Goal: Task Accomplishment & Management: Complete application form

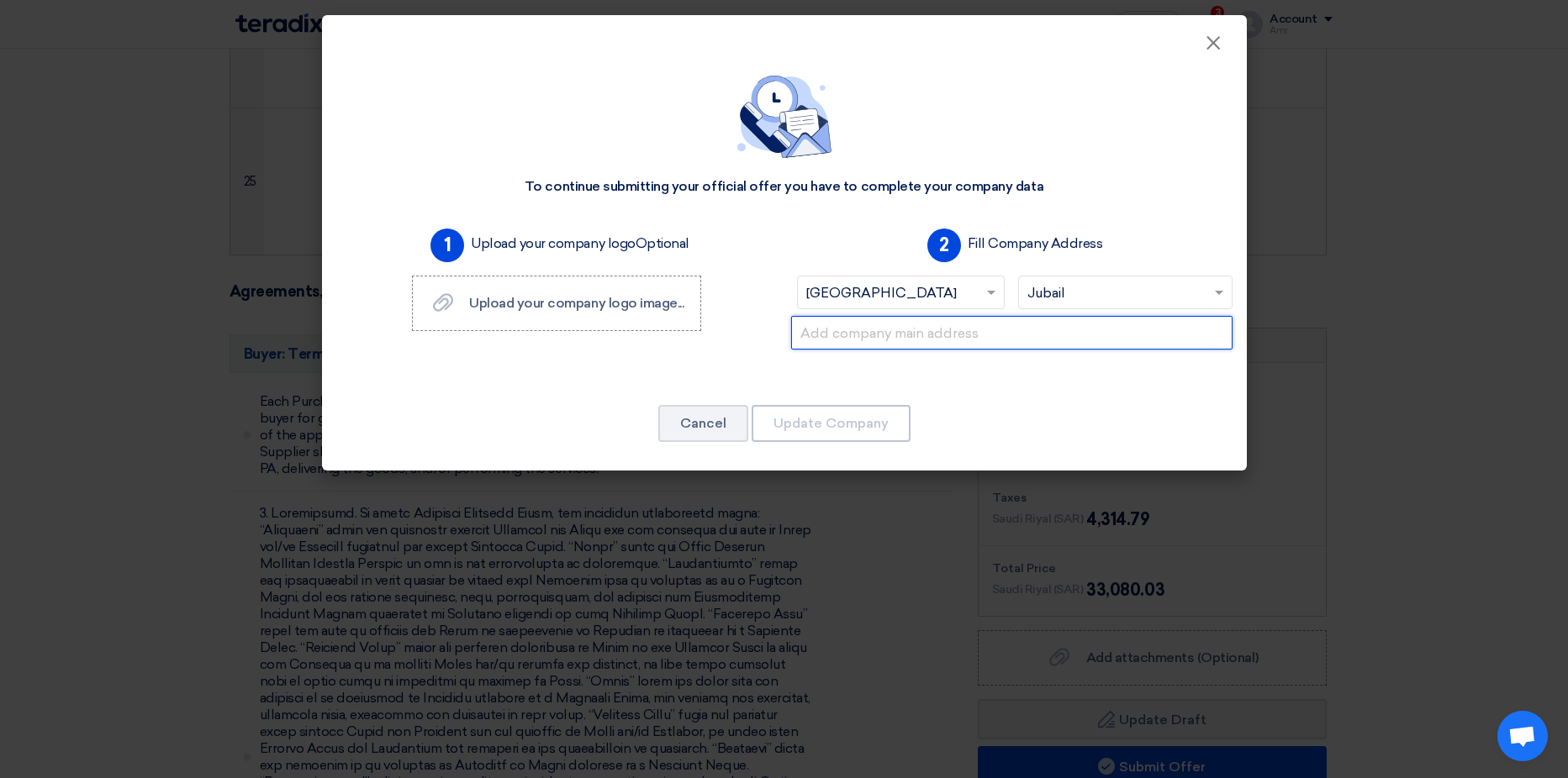
click at [878, 334] on input "text" at bounding box center [1011, 333] width 441 height 34
click at [729, 353] on div "1 Upload your company logo Optional Upload your company logo image... Upload yo…" at bounding box center [557, 299] width 455 height 154
click at [887, 328] on input "text" at bounding box center [1011, 333] width 441 height 34
click at [822, 346] on input "3993 jubail third industrial area 7737" at bounding box center [1011, 333] width 441 height 34
click at [845, 335] on input "3993 jubail third industrial area 7737" at bounding box center [1011, 333] width 441 height 34
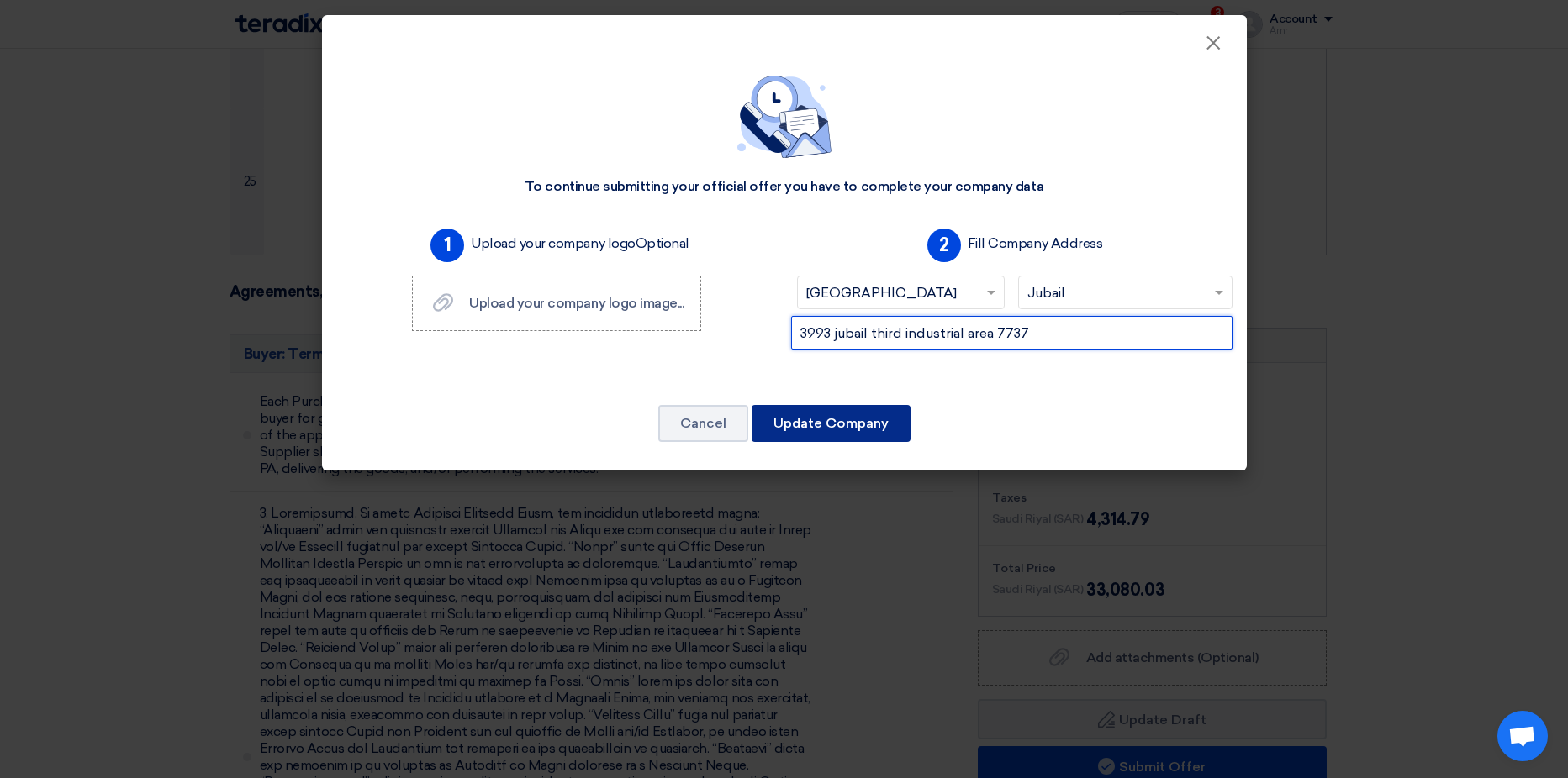
type input "3993 jubail third industrial area 7737"
click at [849, 419] on button "Update Company" at bounding box center [830, 423] width 159 height 37
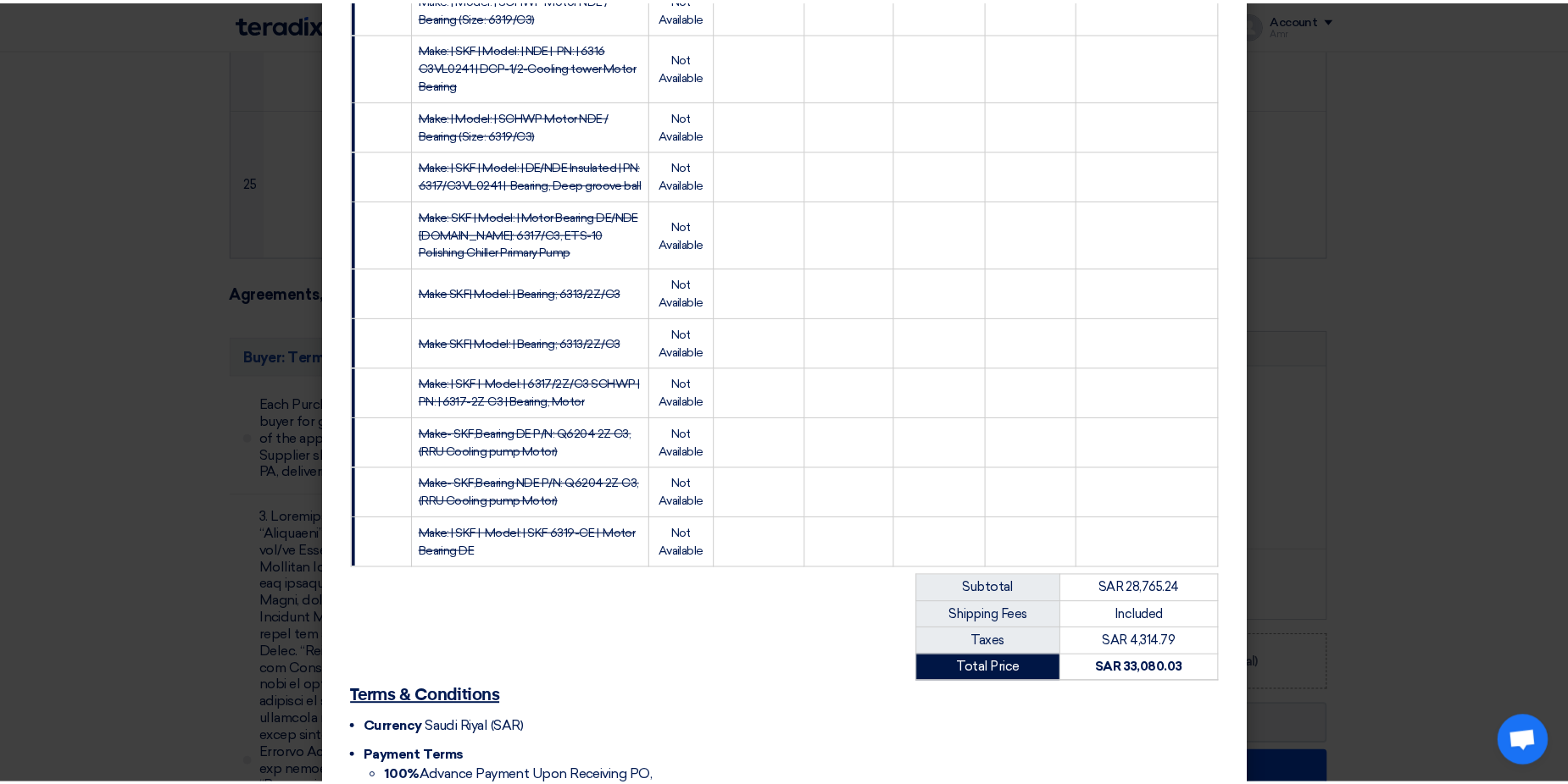
scroll to position [1407, 0]
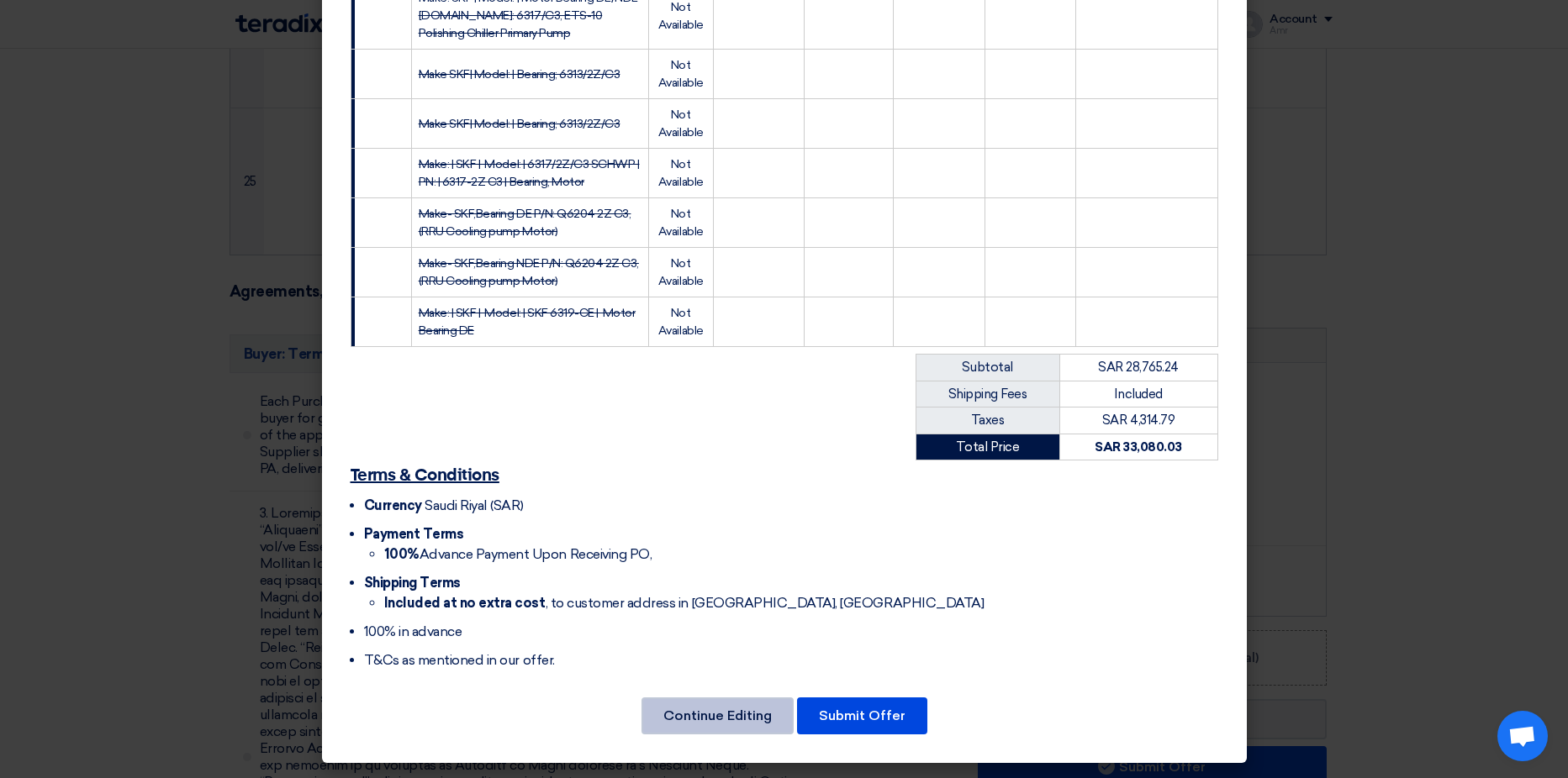
click at [703, 716] on button "Continue Editing" at bounding box center [718, 716] width 152 height 37
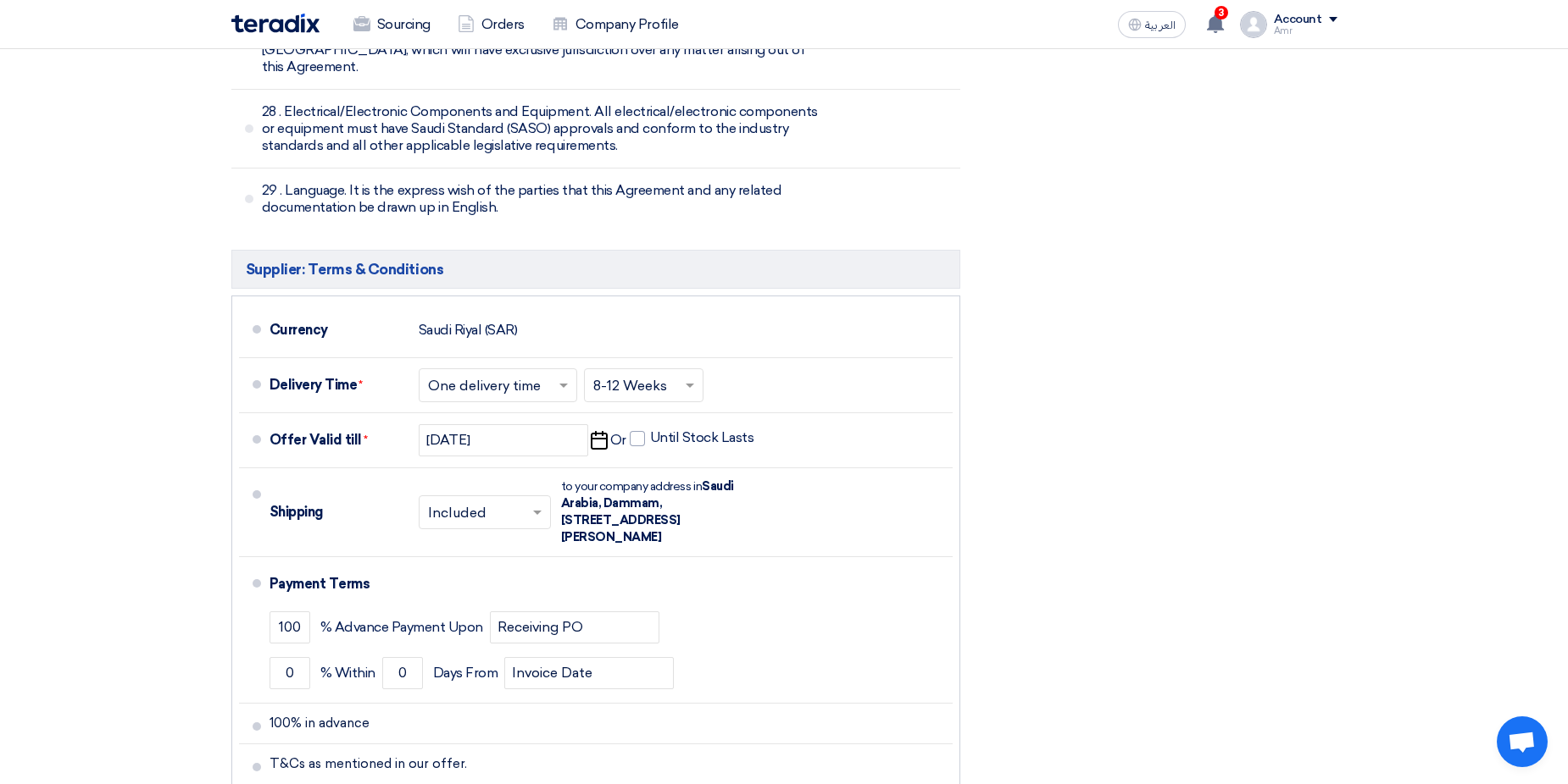
scroll to position [9824, 0]
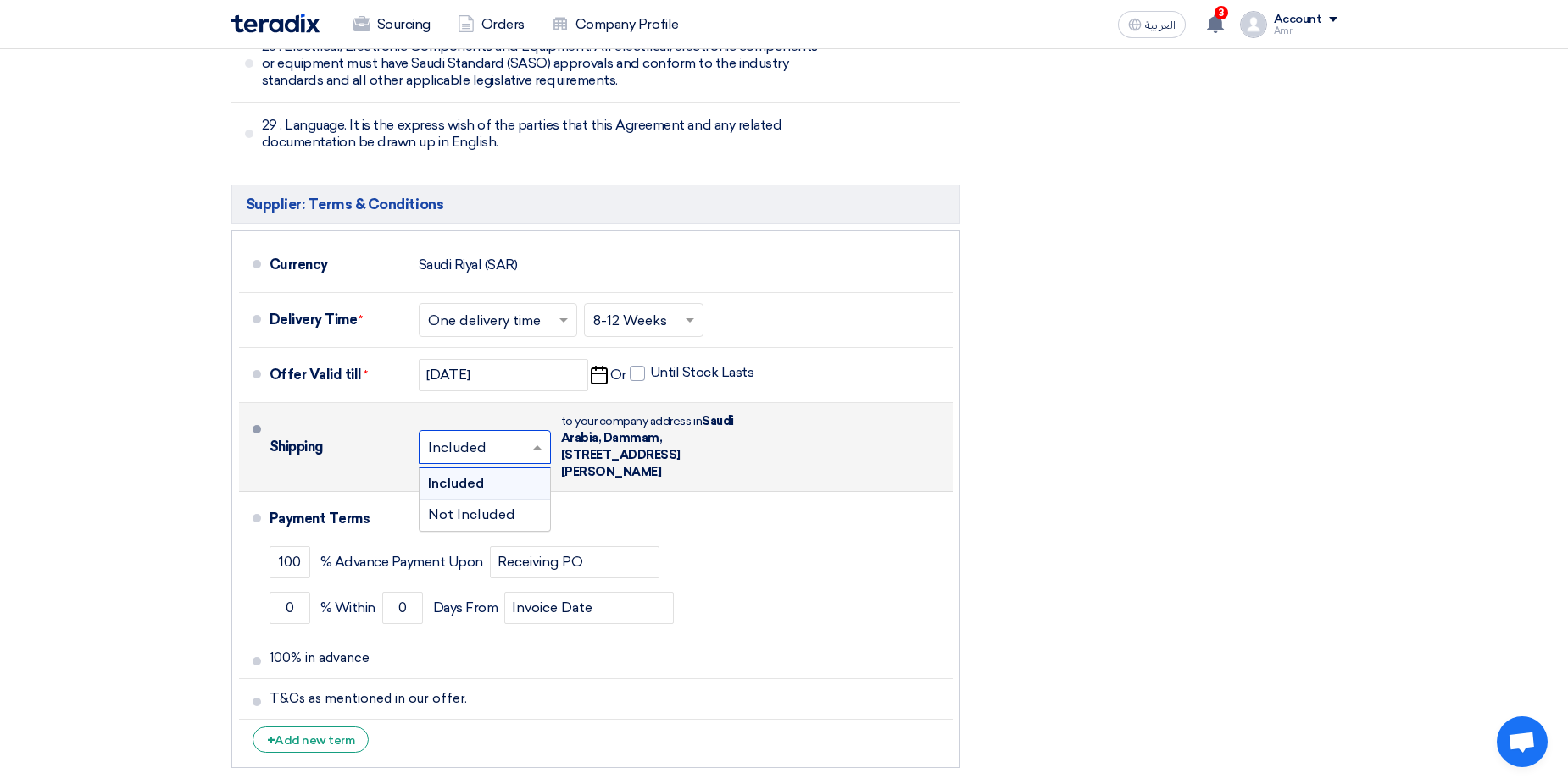
click at [509, 436] on input "text" at bounding box center [485, 448] width 116 height 25
click at [475, 506] on span "Not Included" at bounding box center [471, 514] width 88 height 16
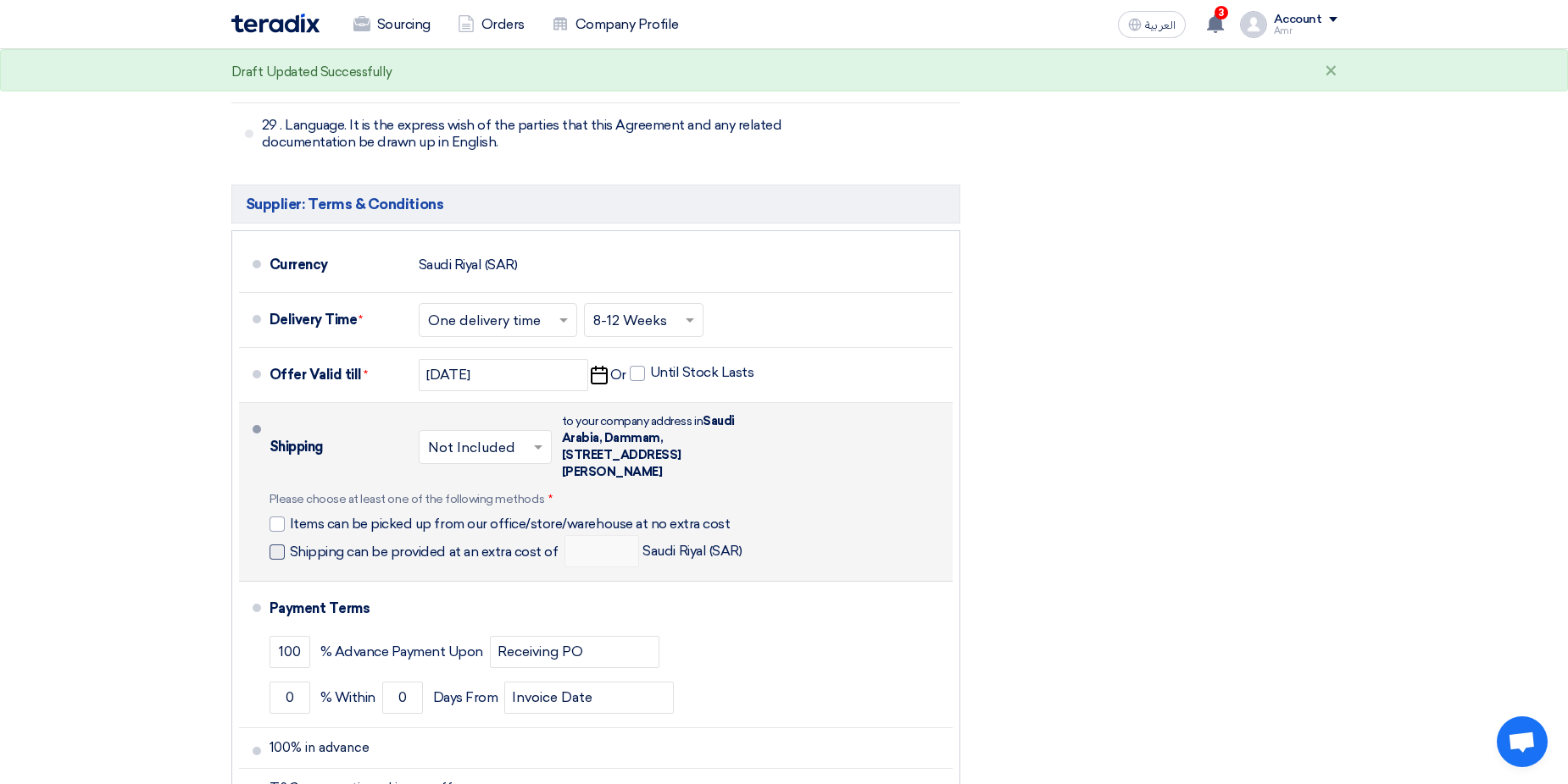
click at [376, 544] on span "Shipping can be provided at an extra cost of" at bounding box center [425, 552] width 269 height 17
click at [376, 543] on input "Shipping can be provided at an extra cost of" at bounding box center [426, 559] width 272 height 32
checkbox input "true"
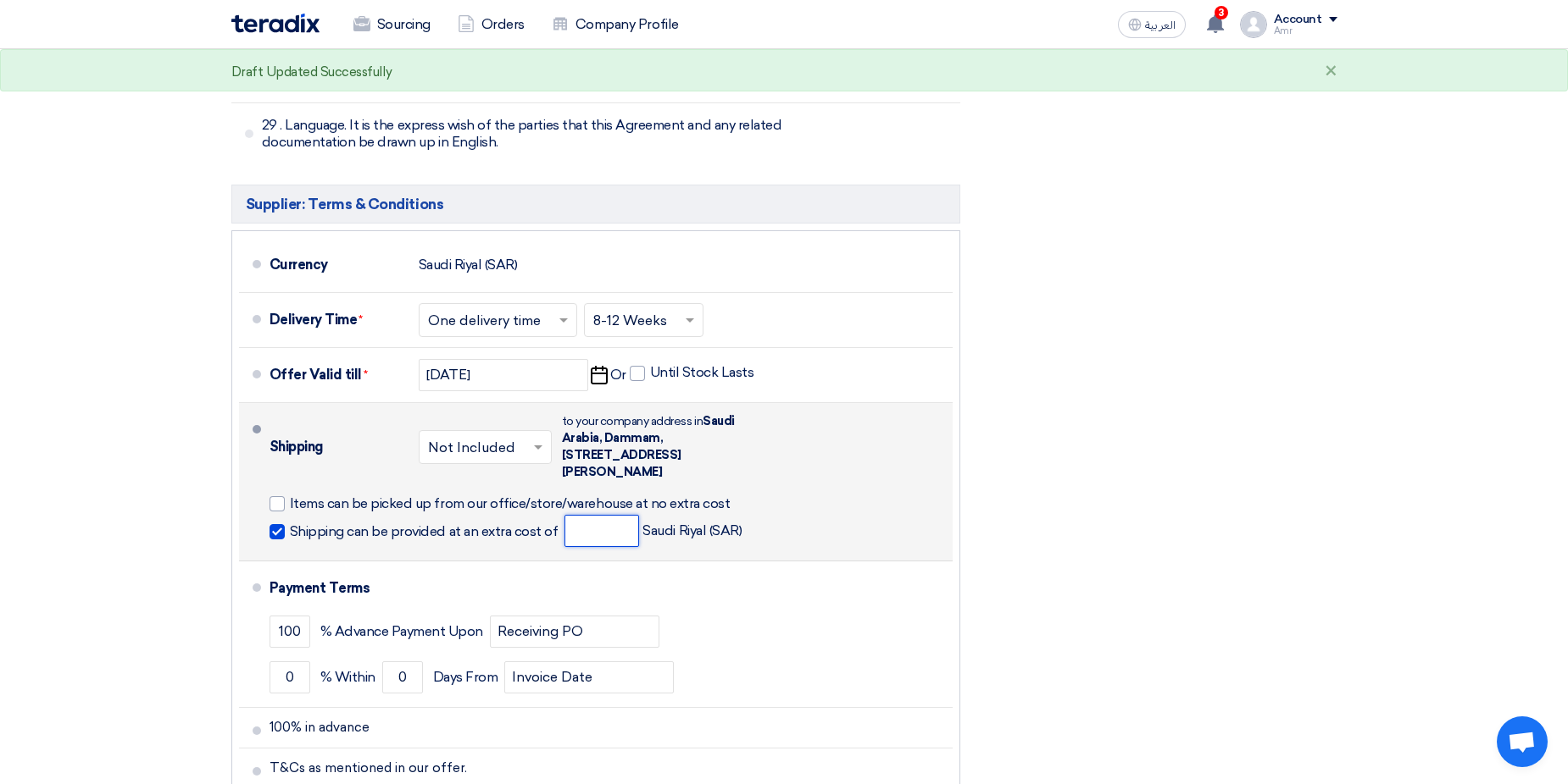
click at [580, 515] on input "number" at bounding box center [601, 531] width 75 height 32
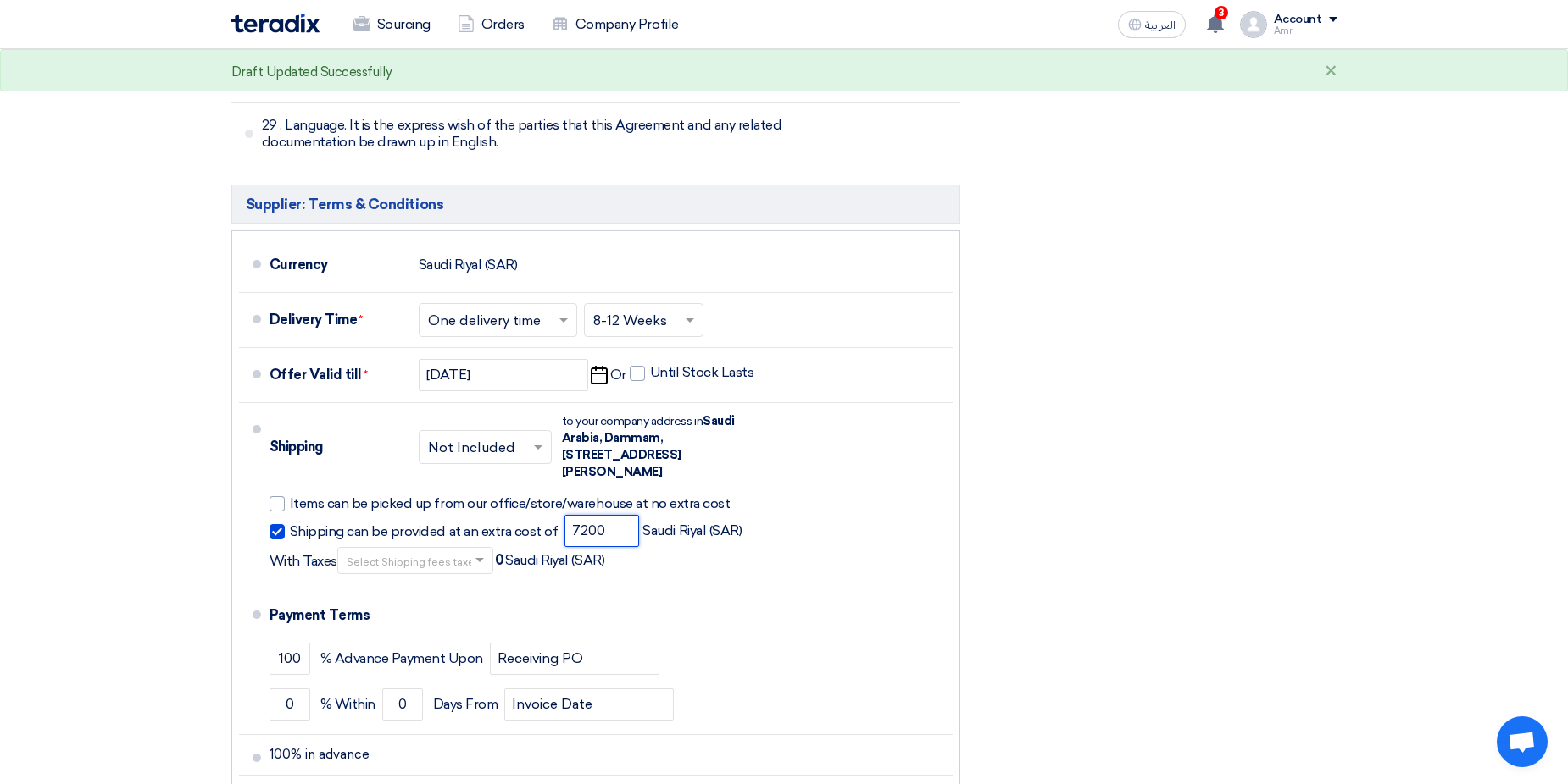
type input "7200"
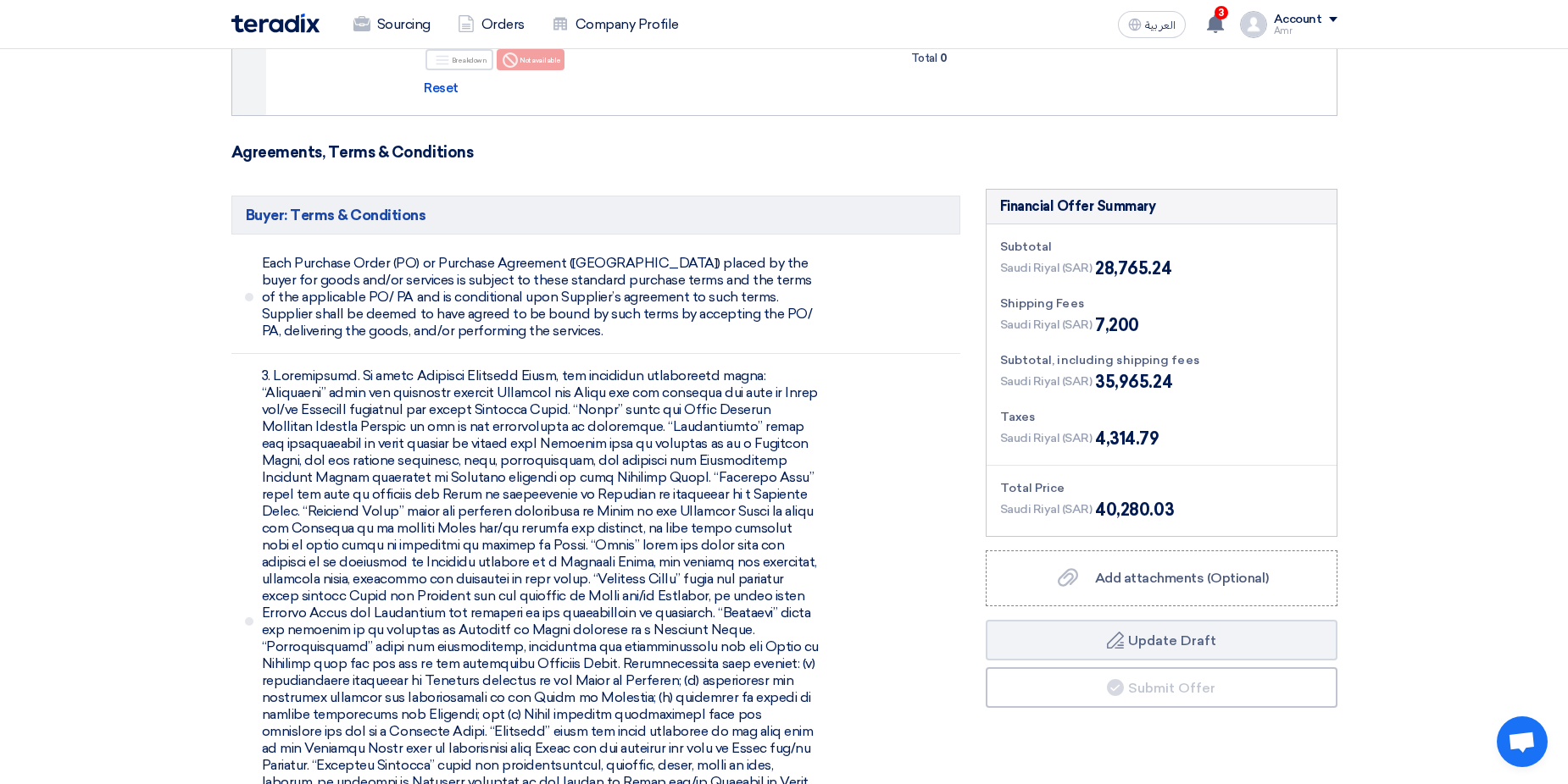
scroll to position [4235, 0]
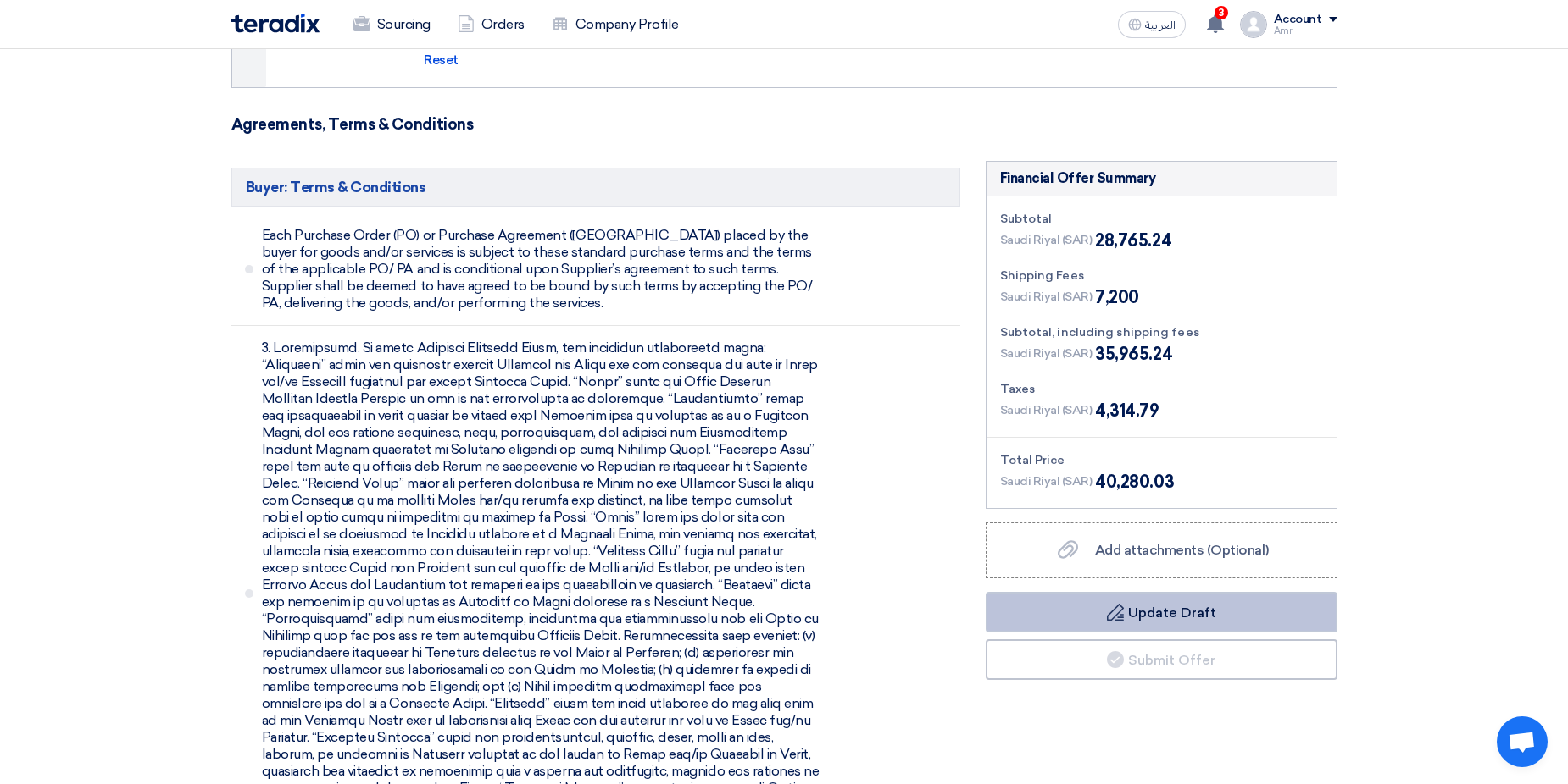
click at [1117, 592] on button "Draft Update Draft" at bounding box center [1161, 612] width 352 height 41
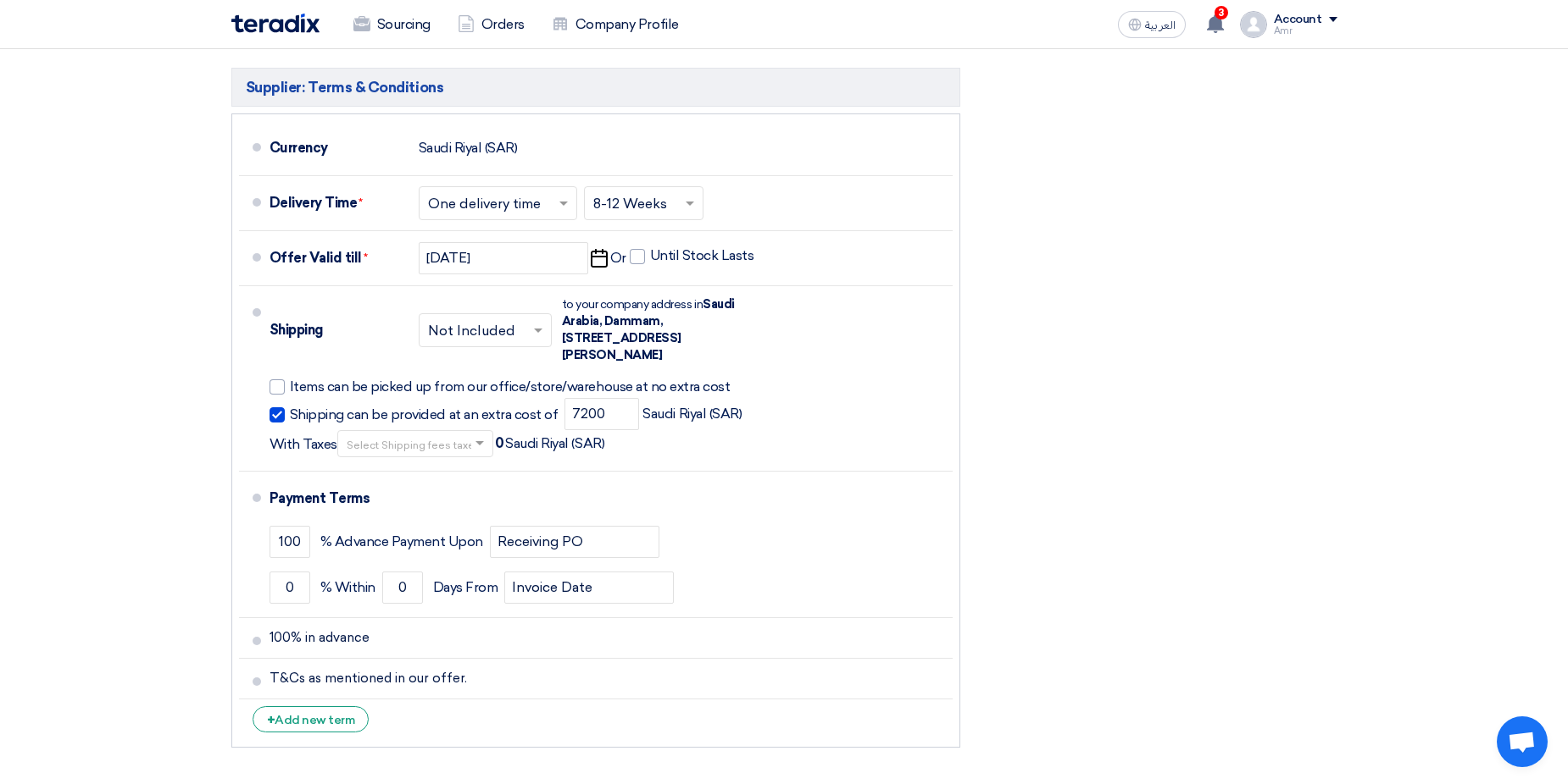
scroll to position [9954, 0]
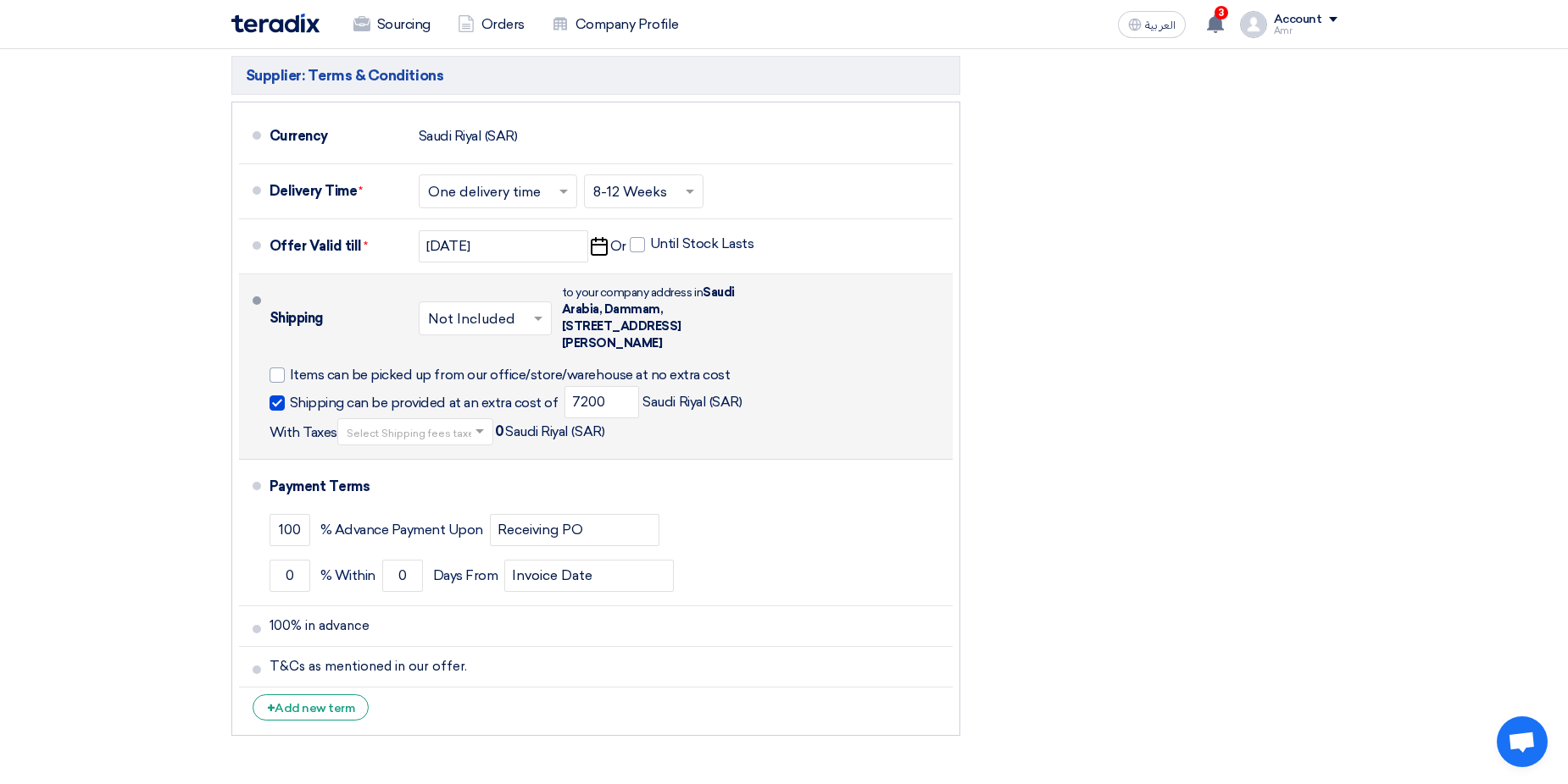
click at [440, 421] on input "text" at bounding box center [416, 433] width 139 height 25
click at [404, 484] on span "15% -KSA VAT" at bounding box center [386, 491] width 79 height 14
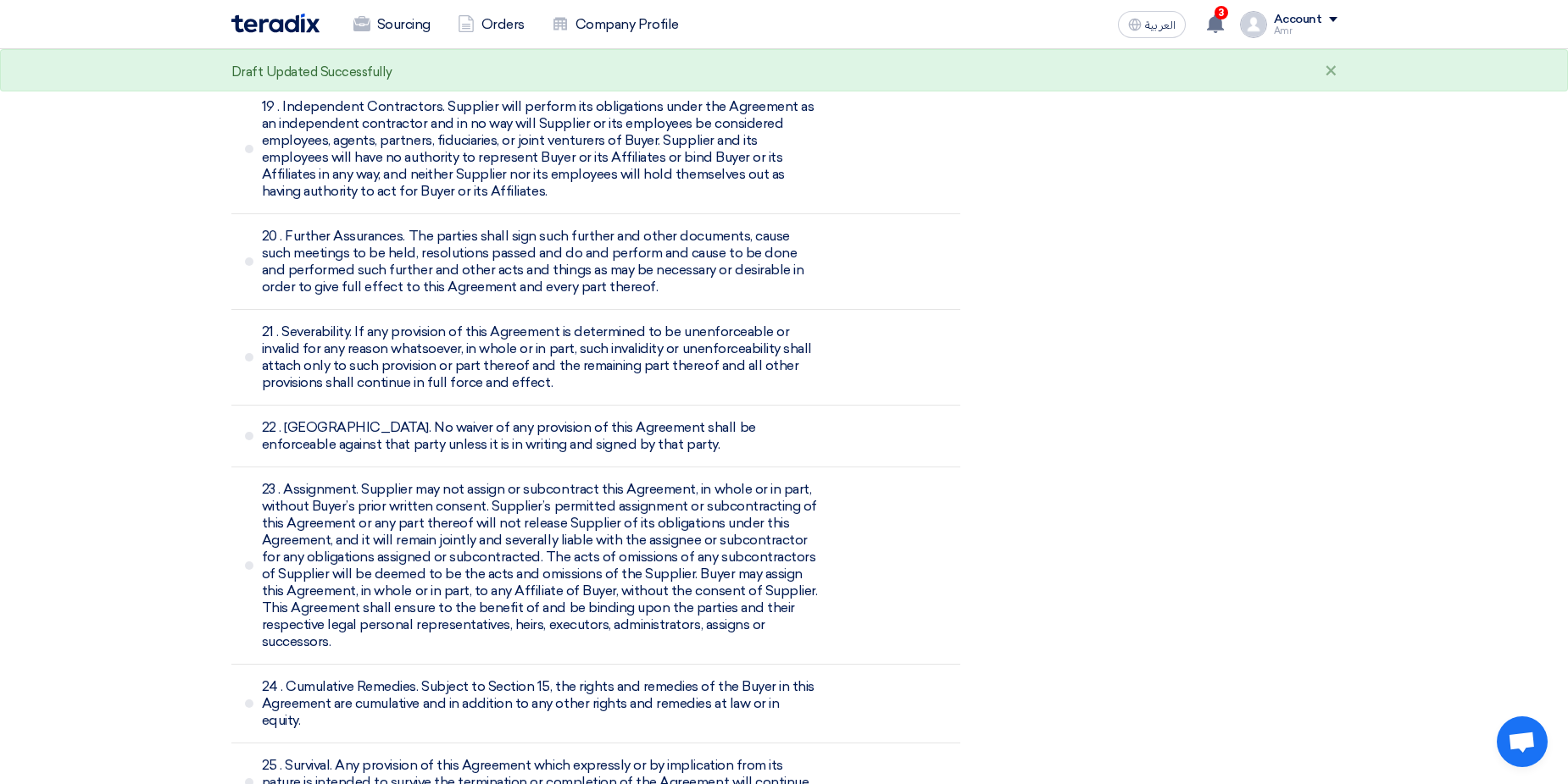
scroll to position [4564, 0]
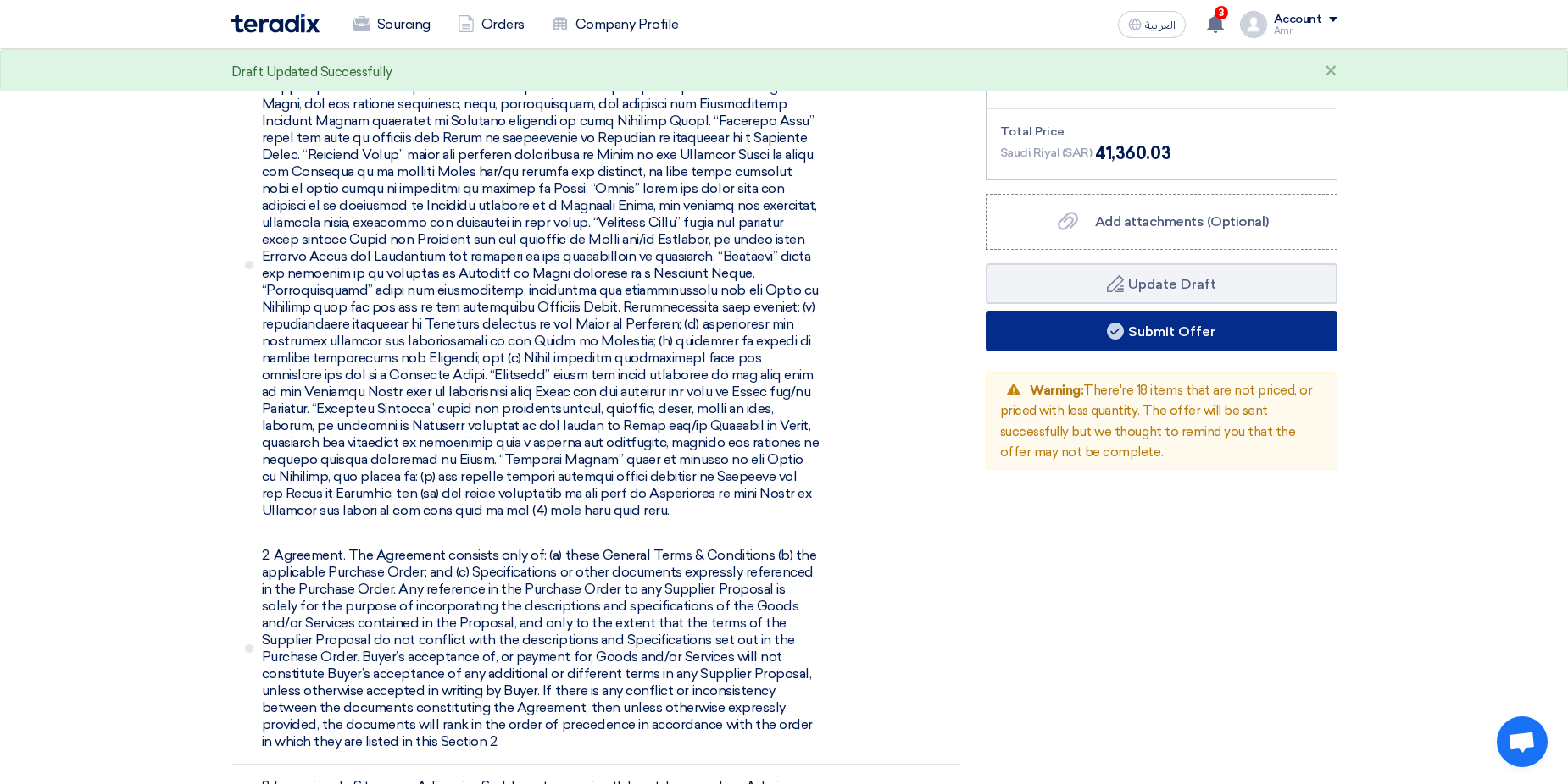
click at [1268, 311] on button "Submit Offer" at bounding box center [1161, 331] width 352 height 41
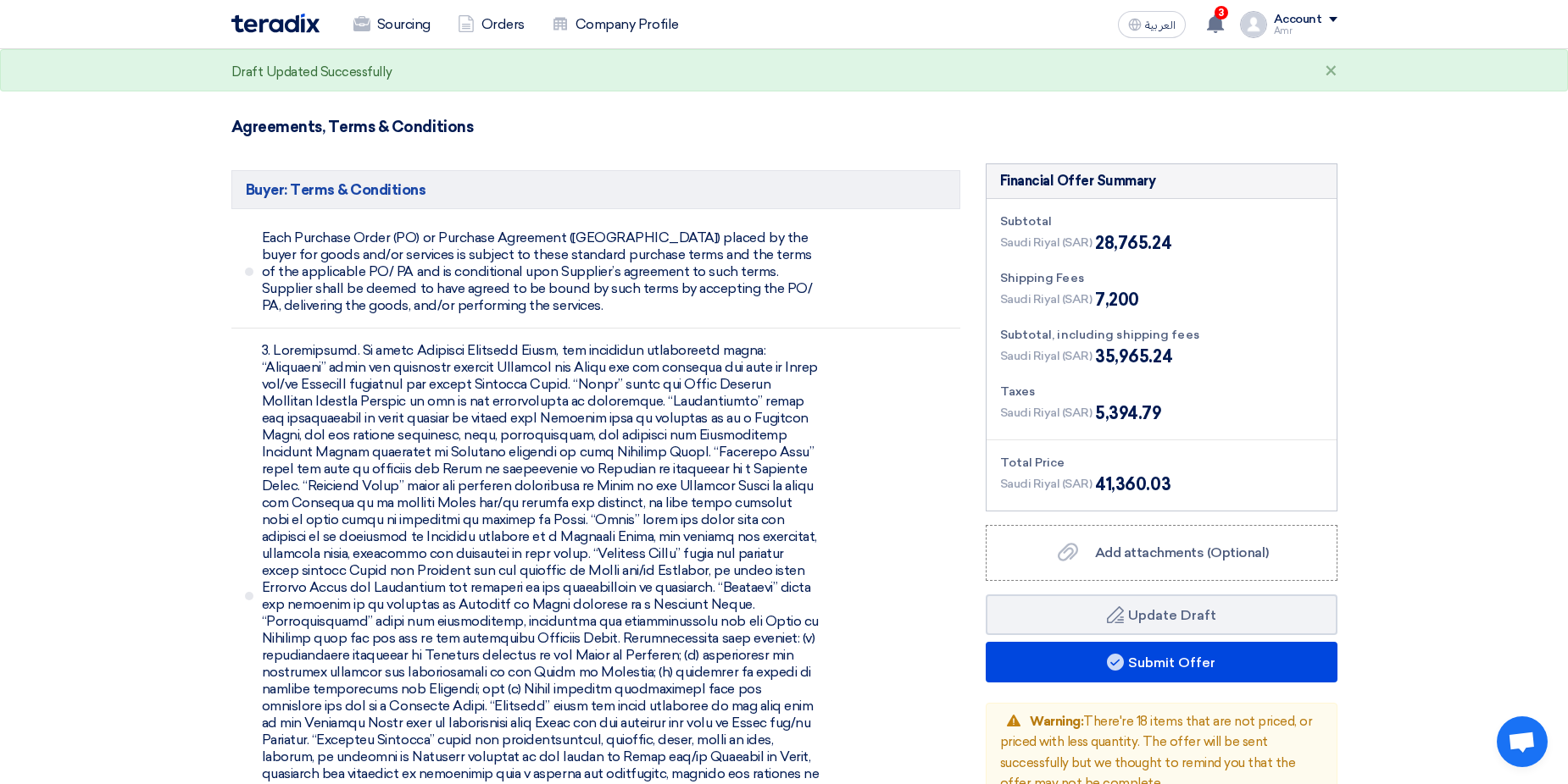
scroll to position [4225, 0]
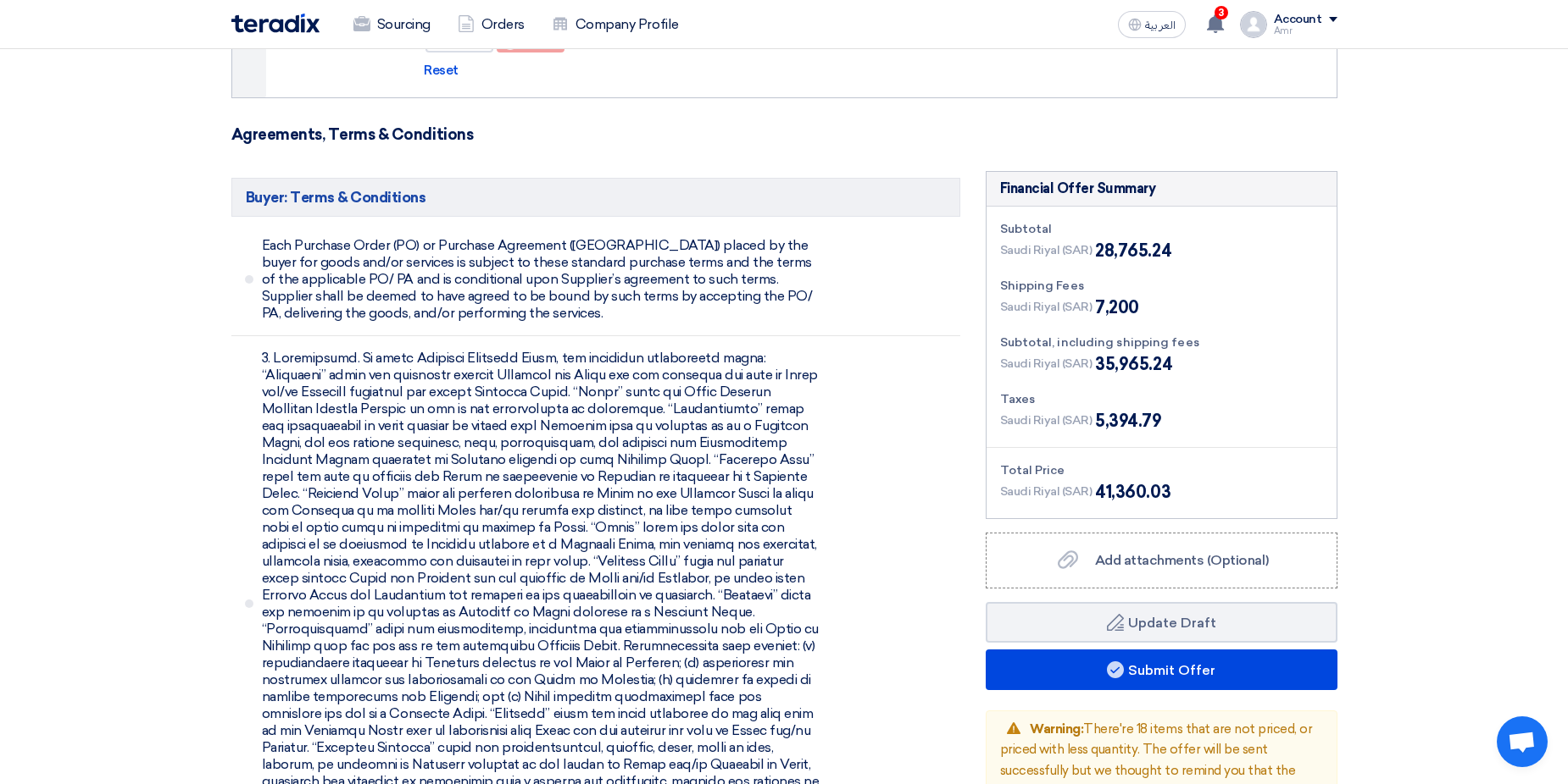
click at [1098, 479] on span "41,360.03" at bounding box center [1132, 492] width 76 height 26
click at [958, 467] on li at bounding box center [595, 605] width 729 height 536
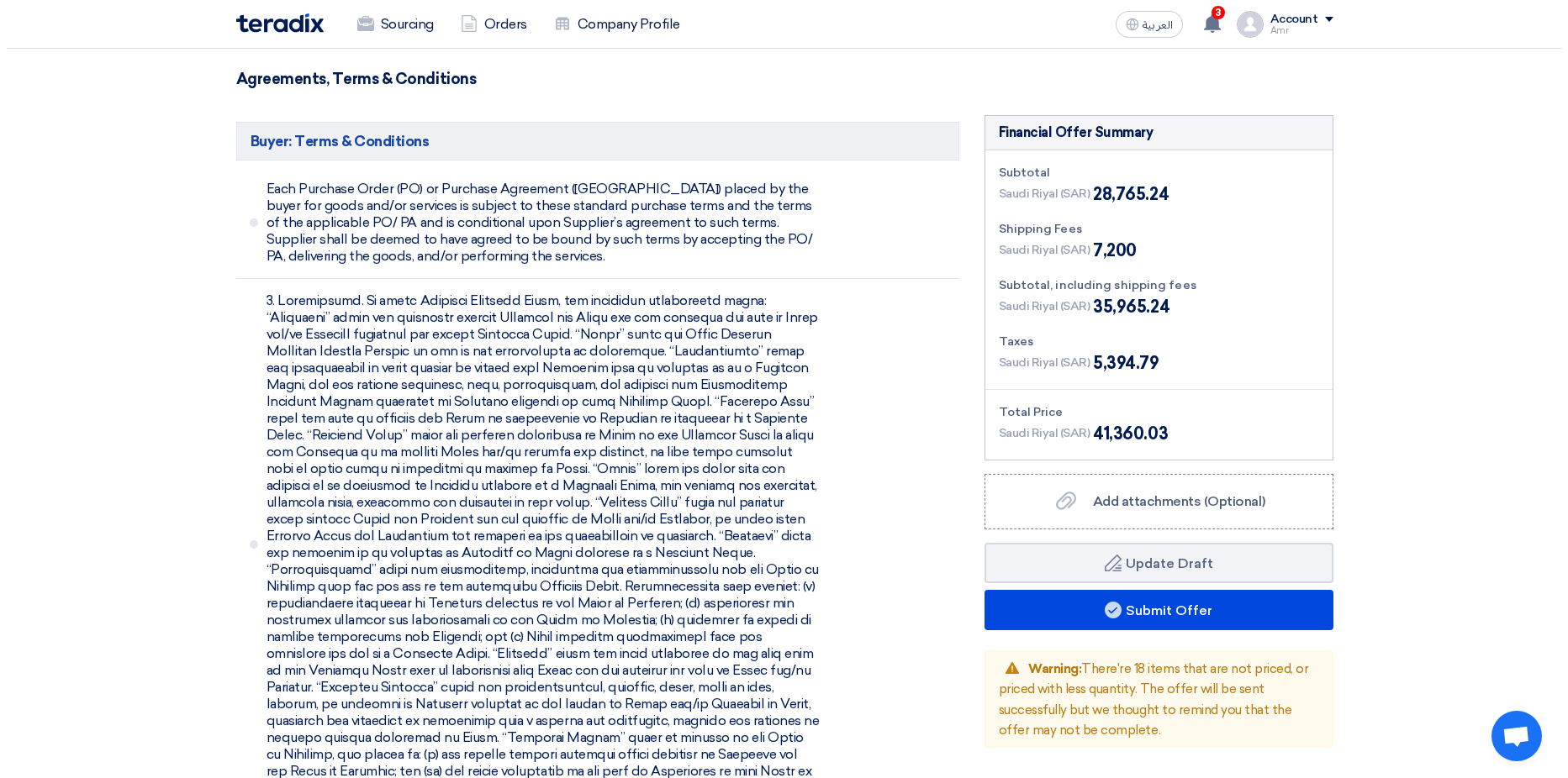
scroll to position [4277, 0]
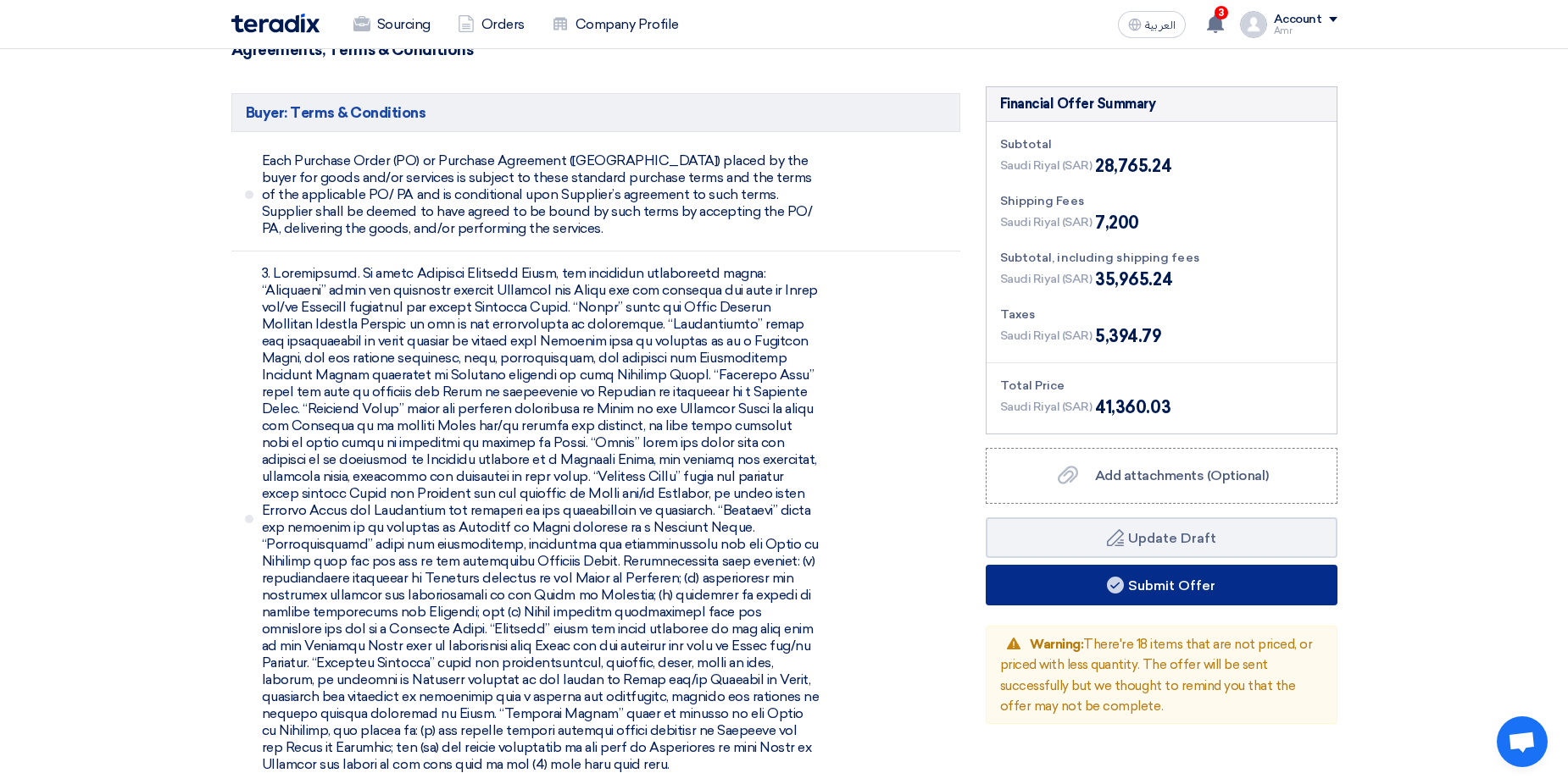
click at [1167, 565] on button "Submit Offer" at bounding box center [1161, 585] width 352 height 41
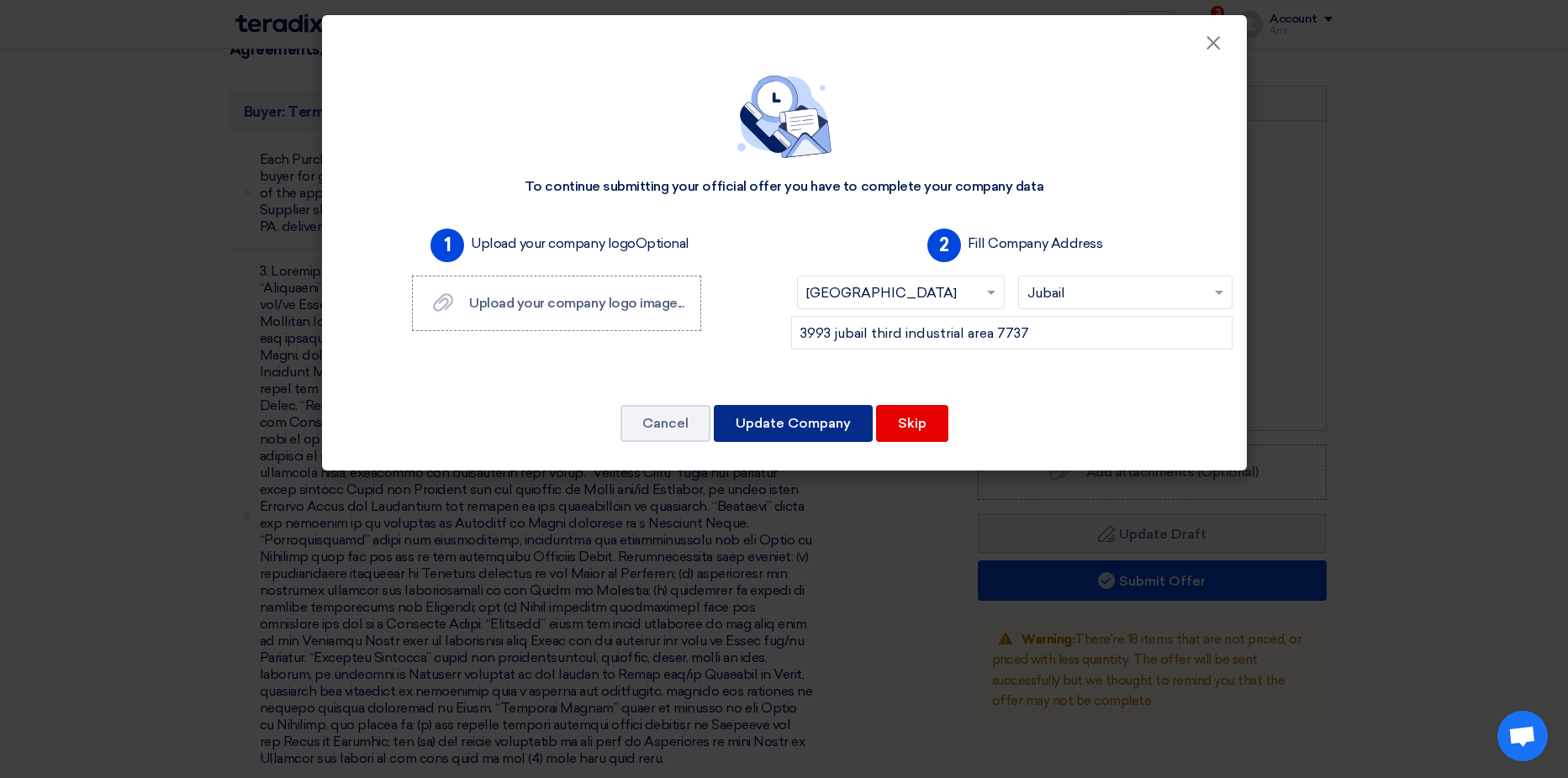
click at [805, 425] on button "Update Company" at bounding box center [793, 423] width 159 height 37
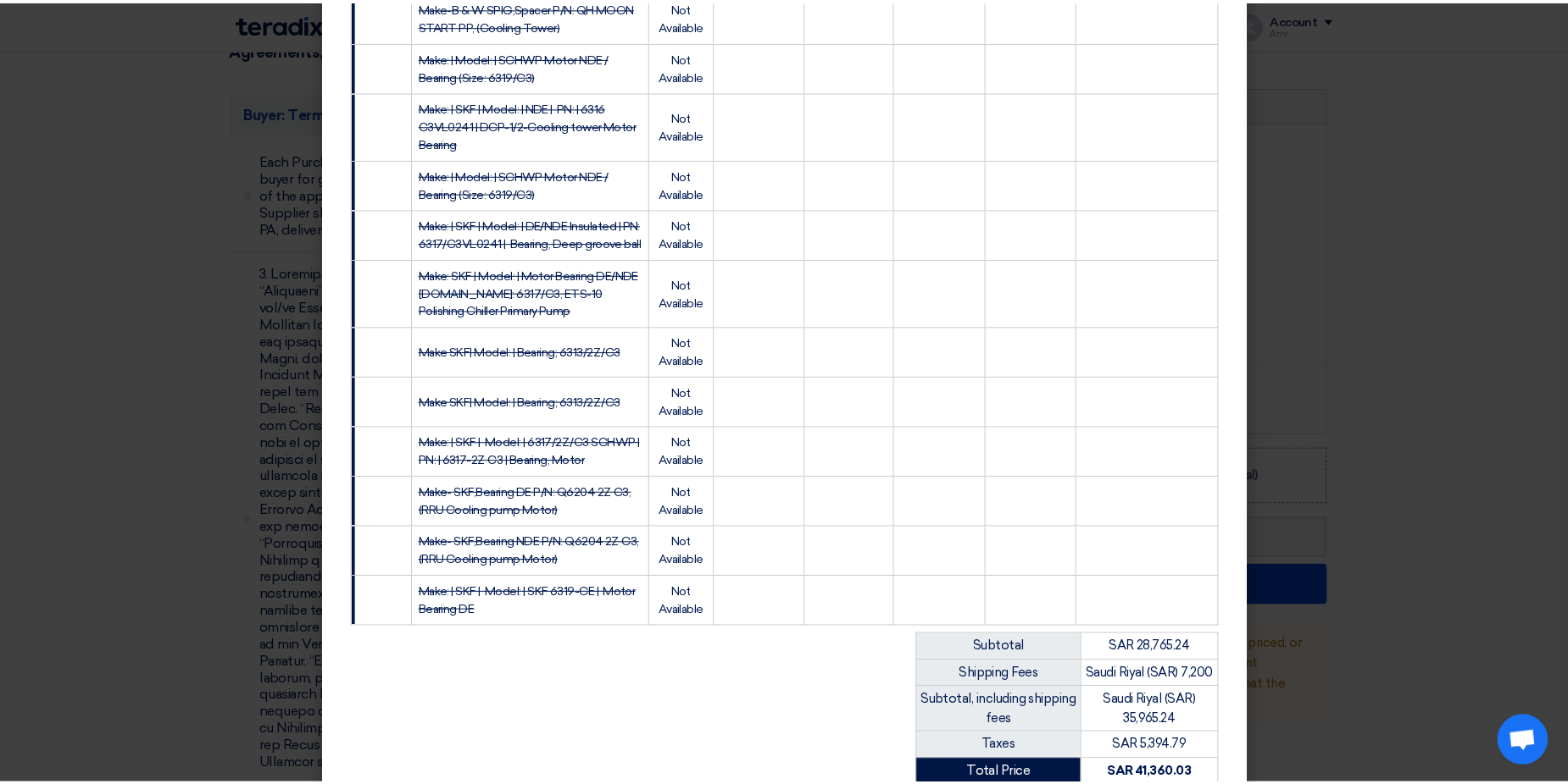
scroll to position [1452, 0]
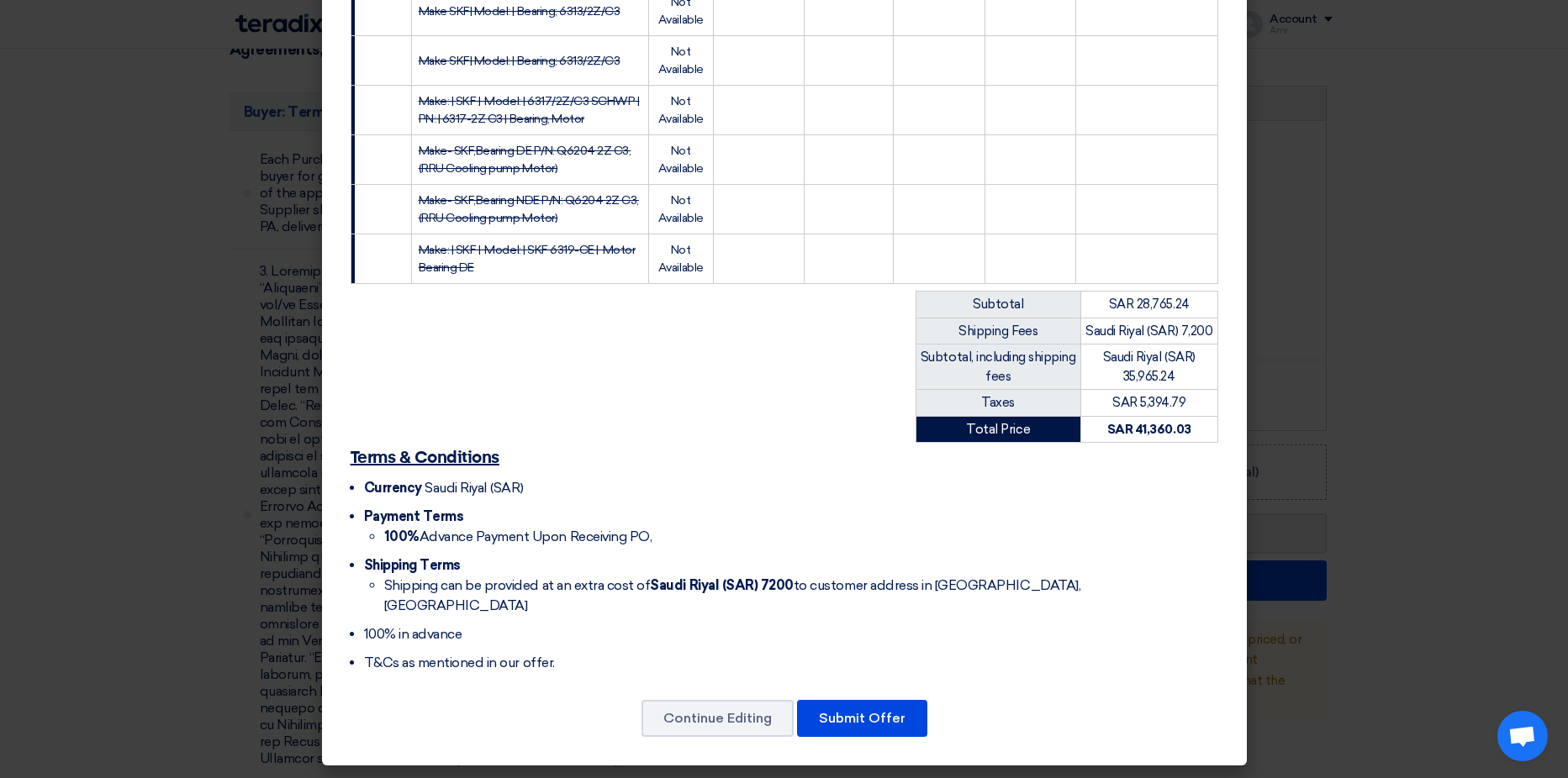
click at [458, 545] on span "100% Advance Payment Upon Receiving PO," at bounding box center [518, 537] width 268 height 16
click at [751, 593] on strong "Saudi Riyal (SAR) 7200" at bounding box center [721, 585] width 143 height 16
click at [688, 723] on button "Continue Editing" at bounding box center [718, 718] width 152 height 37
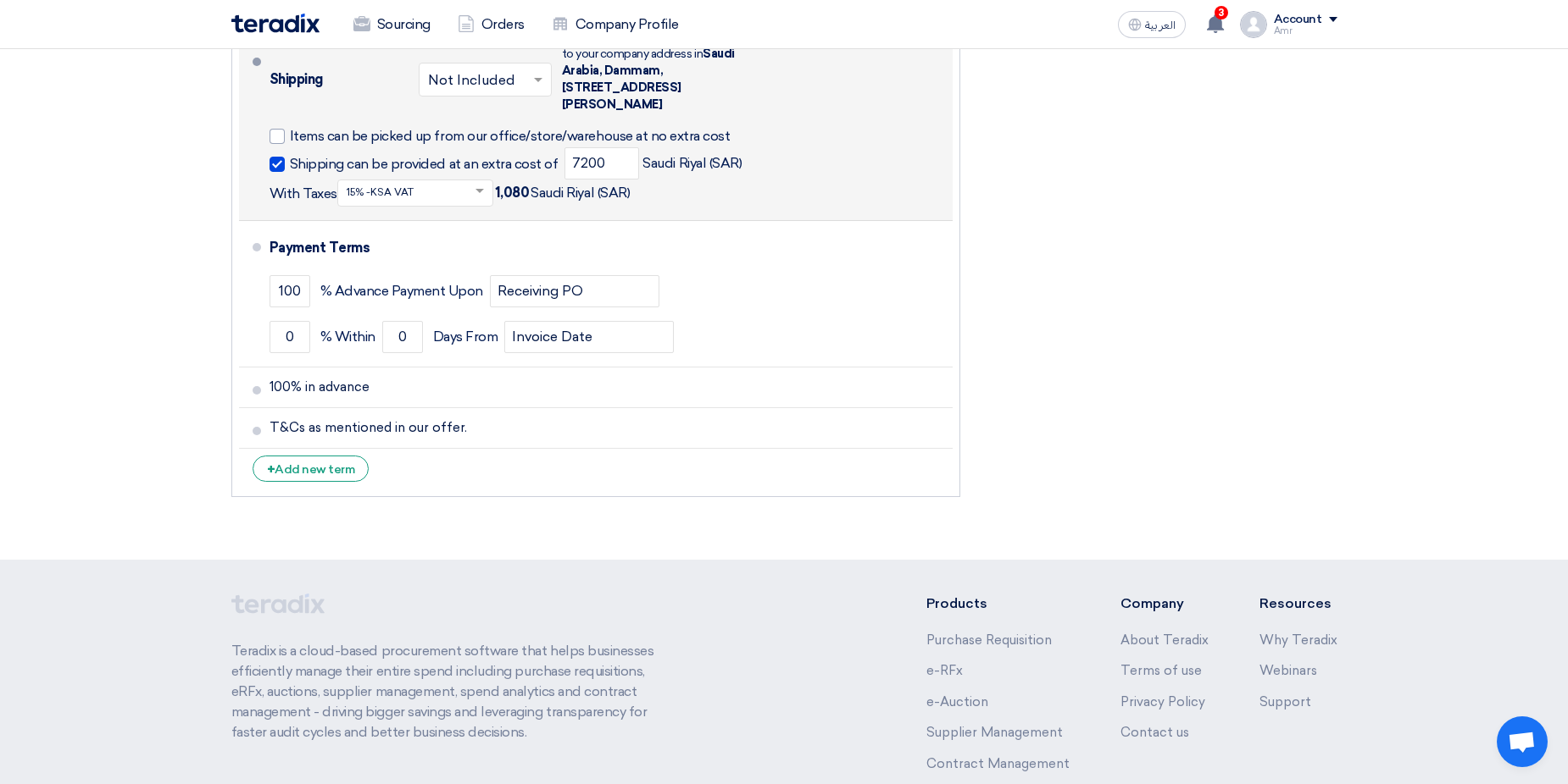
scroll to position [10023, 0]
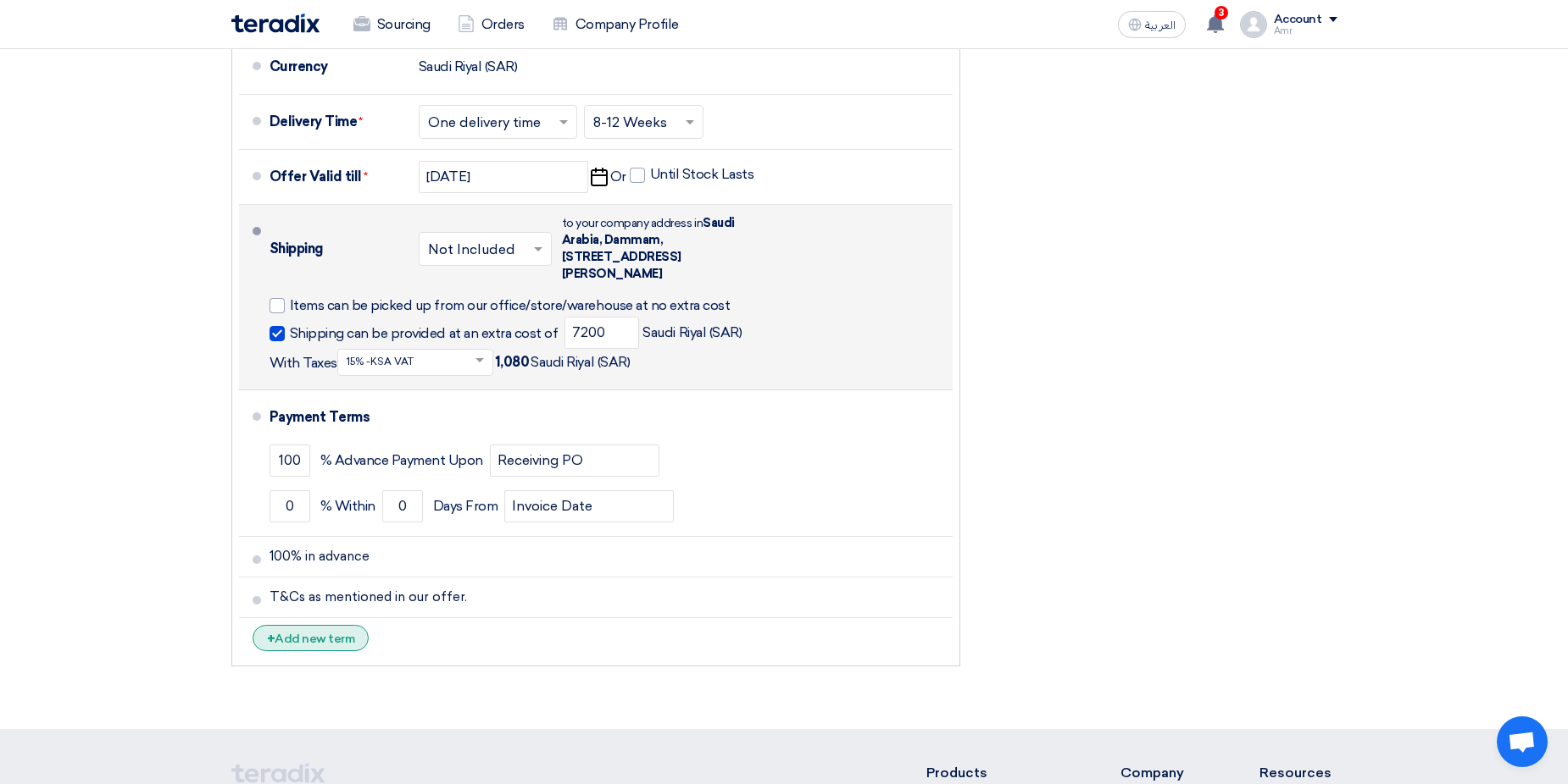
click at [321, 625] on div "+ Add new term" at bounding box center [310, 638] width 117 height 26
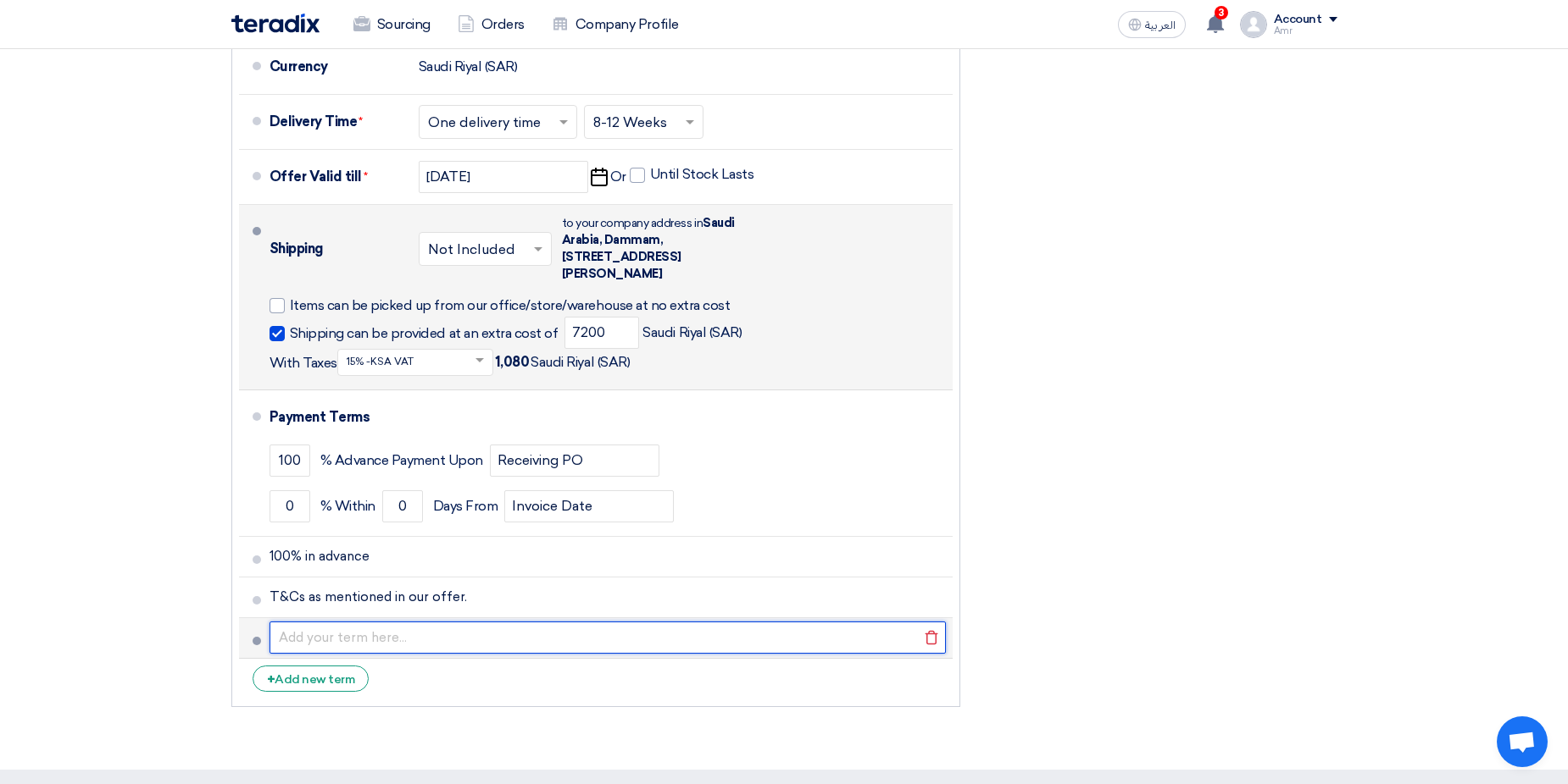
click at [333, 622] on input "text" at bounding box center [607, 638] width 676 height 32
type input "Shipping terms DDP STOM address"
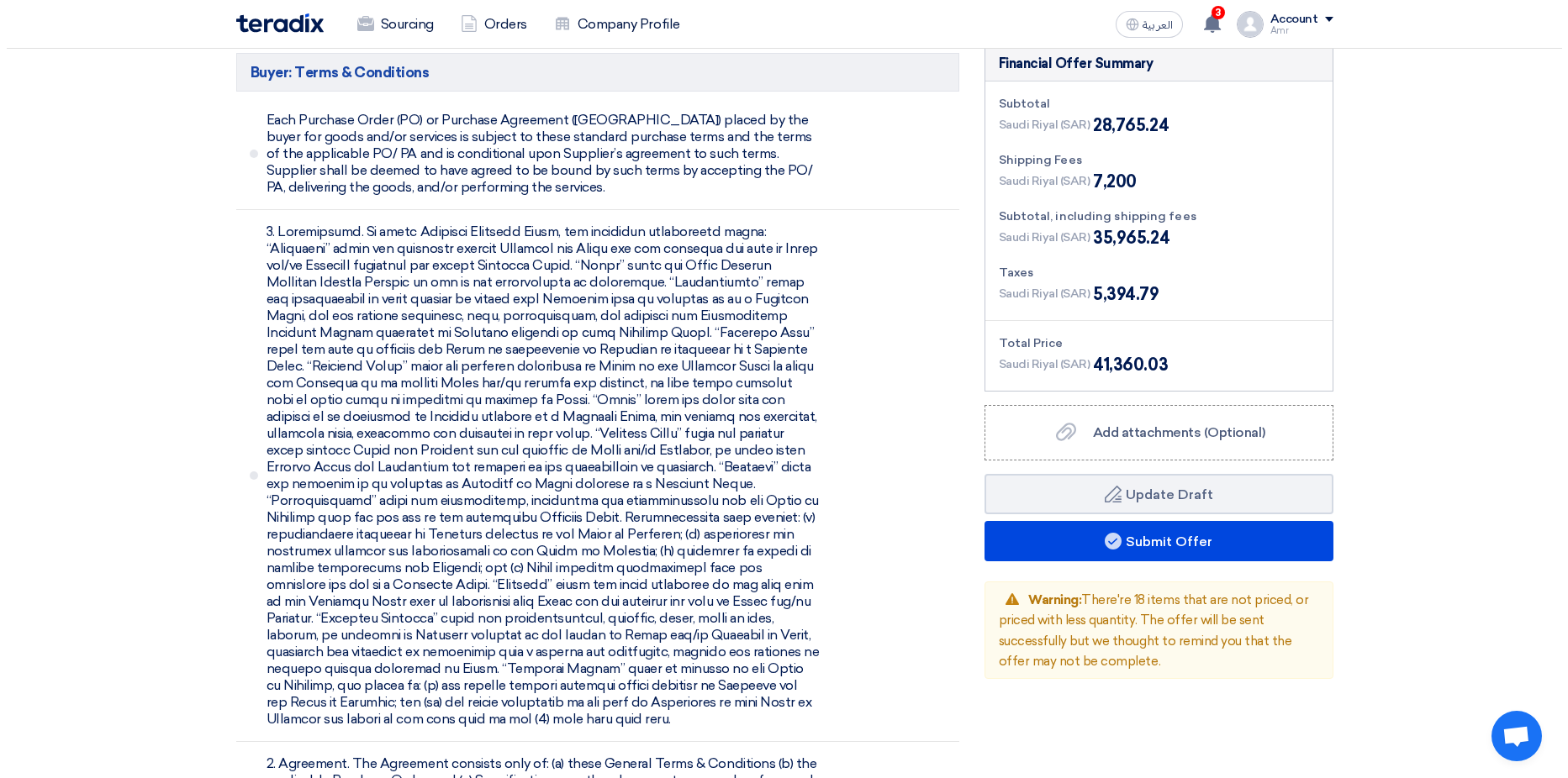
scroll to position [4254, 0]
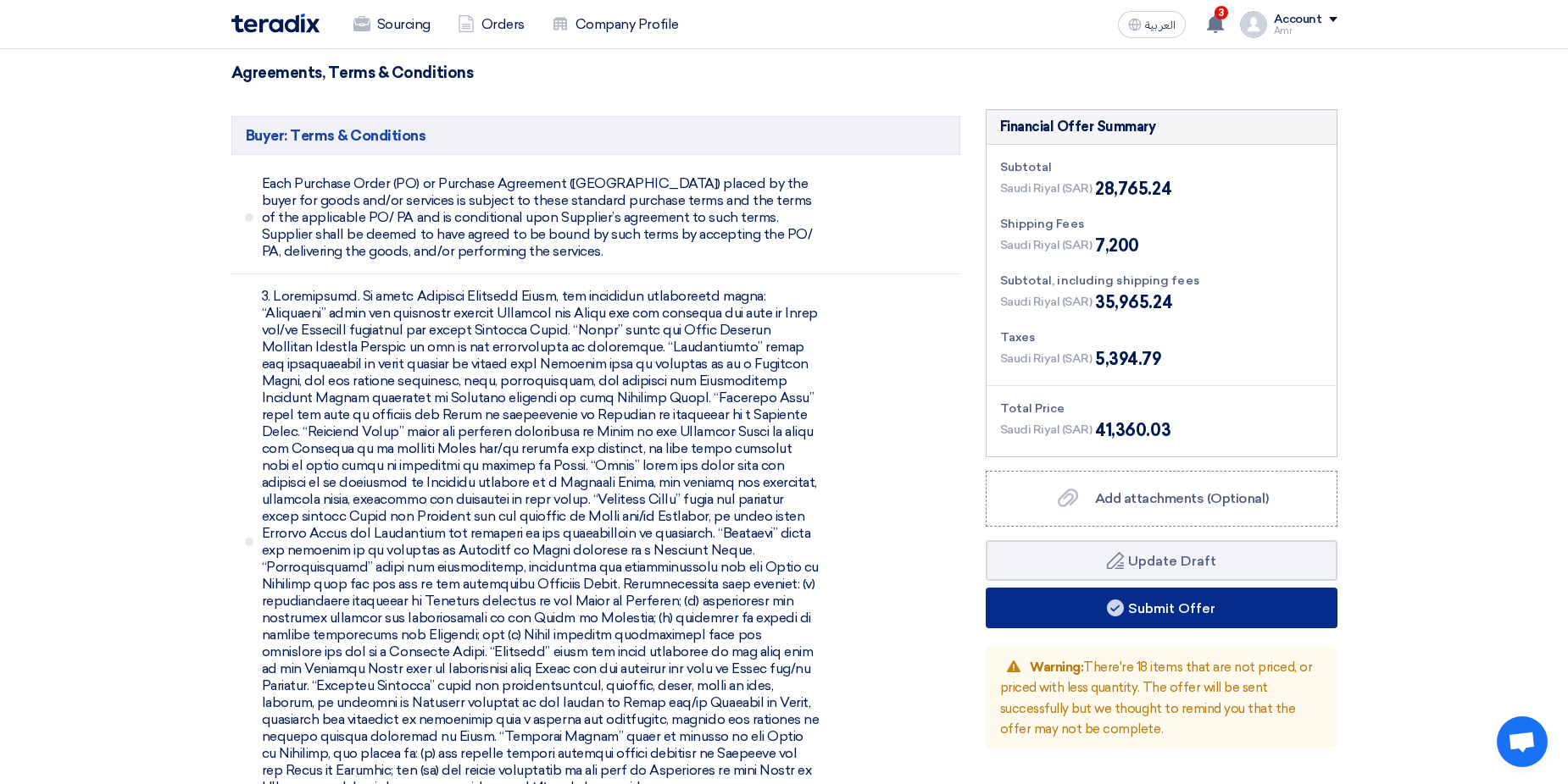
click at [1144, 588] on button "Submit Offer" at bounding box center [1161, 608] width 352 height 41
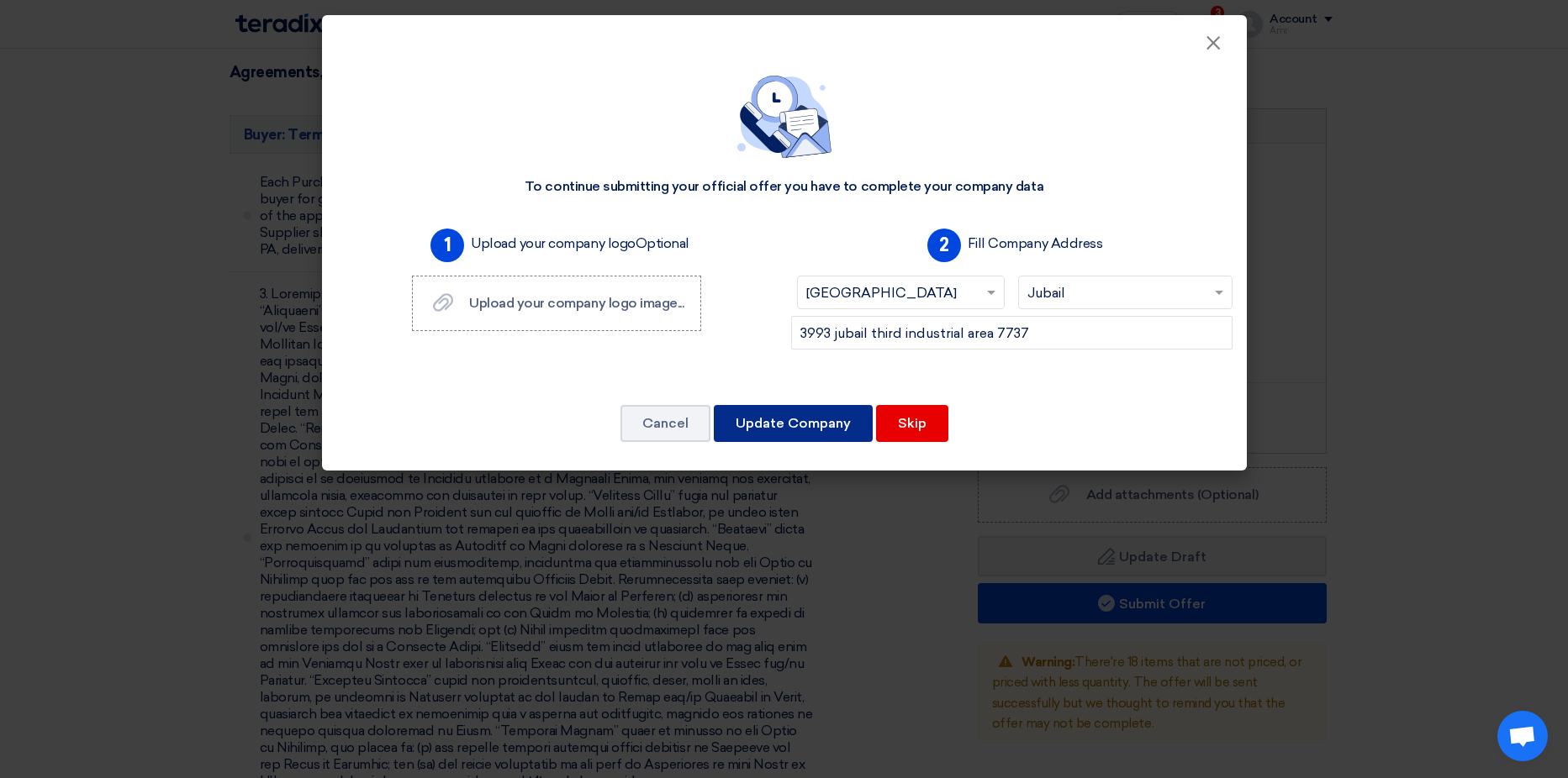
click at [804, 412] on button "Update Company" at bounding box center [793, 423] width 159 height 37
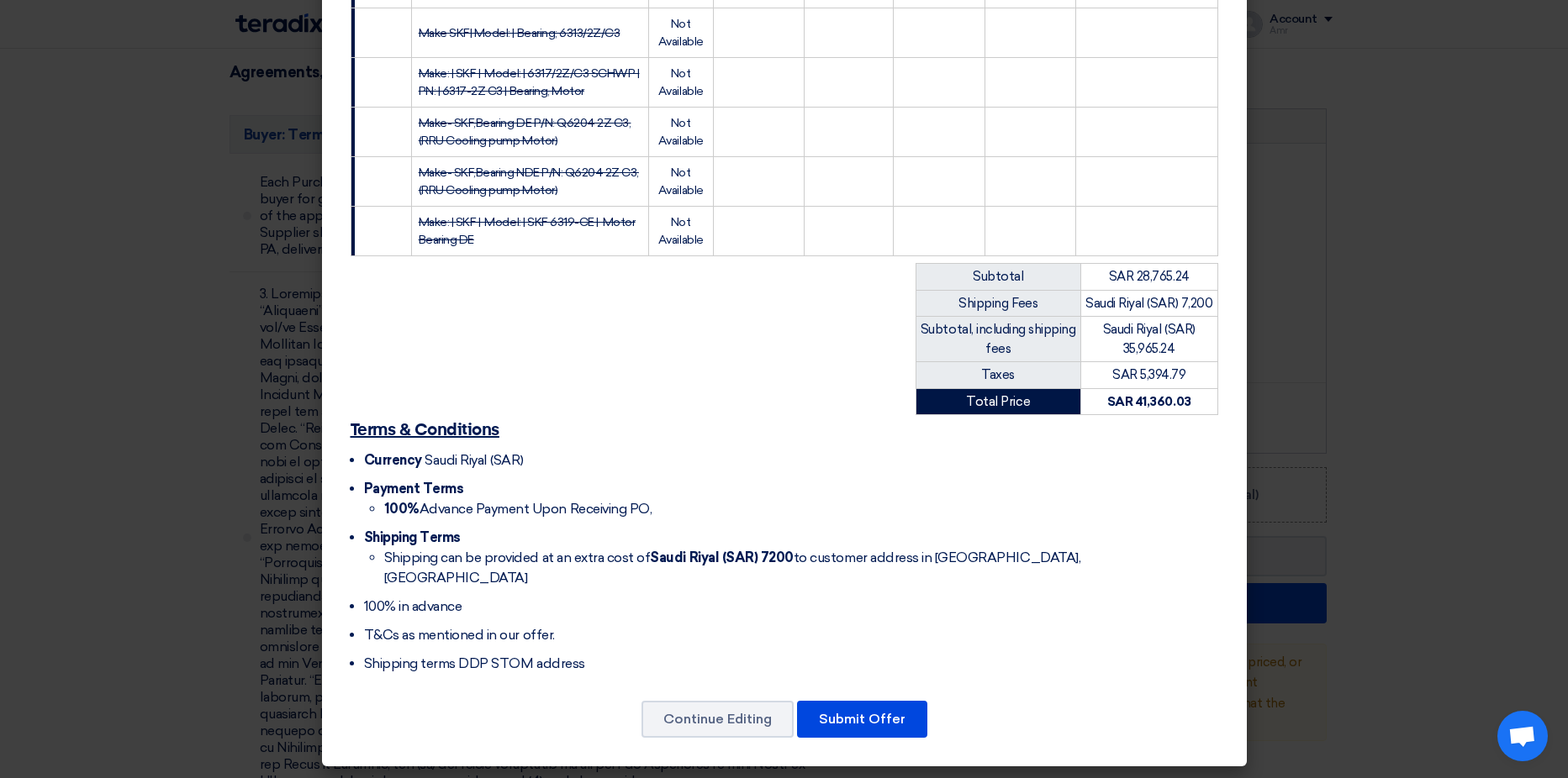
scroll to position [1470, 0]
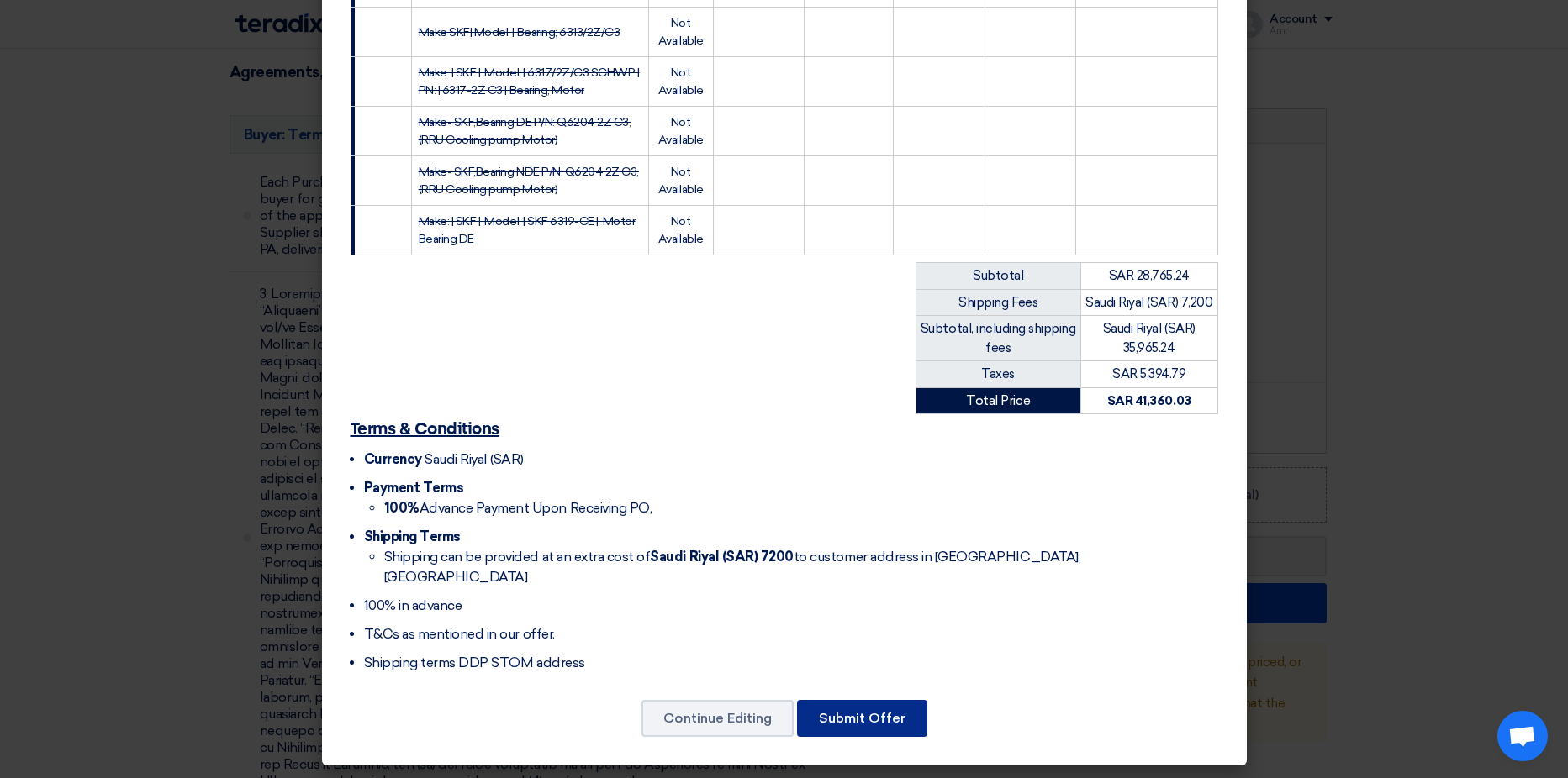
click at [836, 716] on button "Submit Offer" at bounding box center [862, 718] width 131 height 37
